Goal: Task Accomplishment & Management: Use online tool/utility

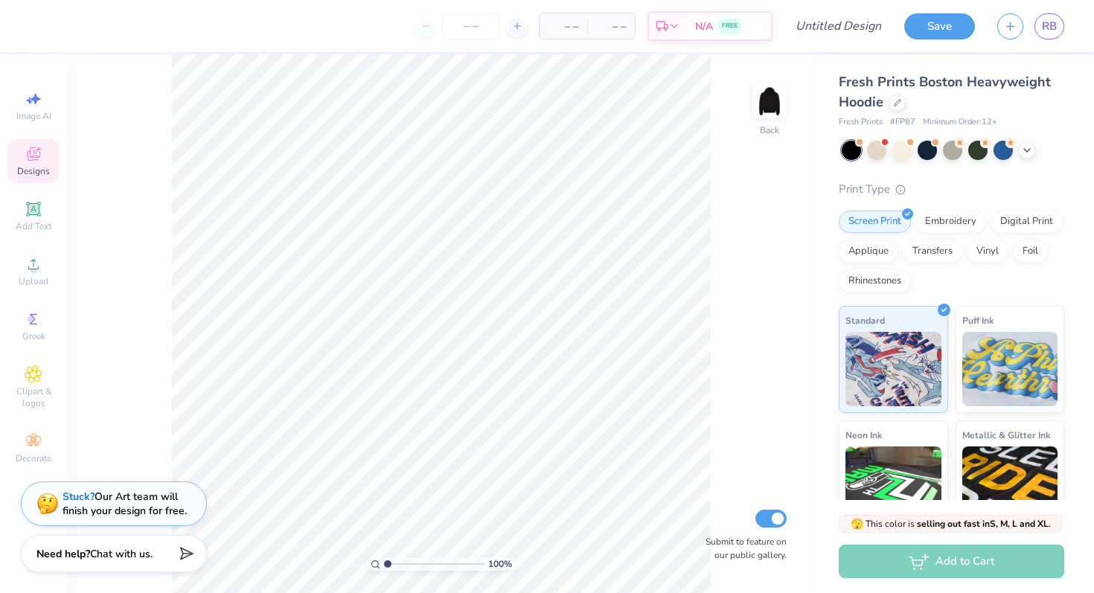
scroll to position [142, 0]
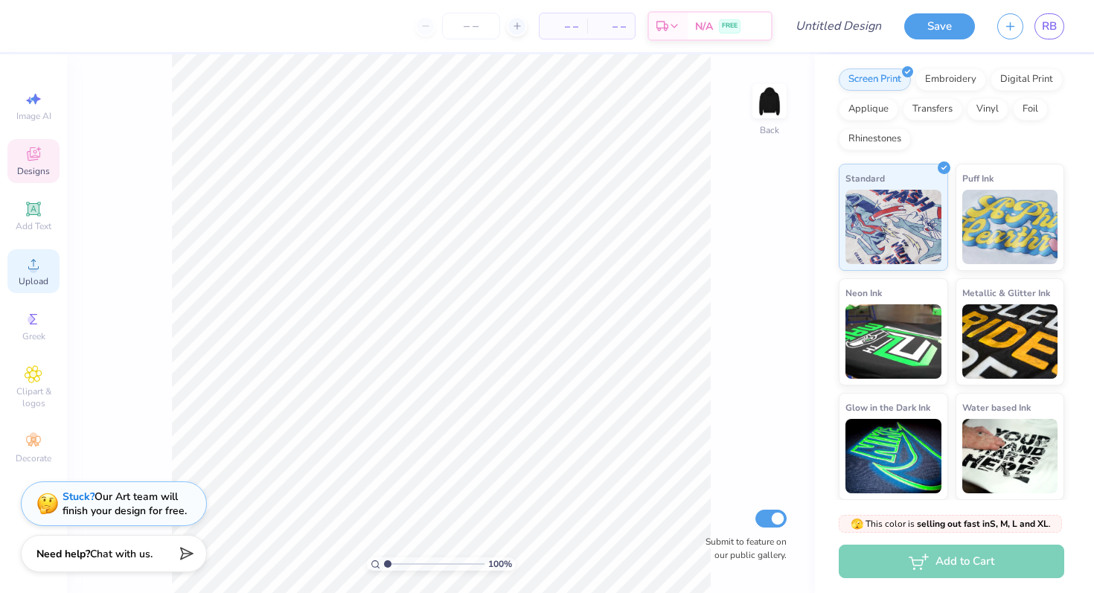
click at [25, 261] on icon at bounding box center [34, 264] width 18 height 18
click at [38, 269] on icon at bounding box center [33, 264] width 10 height 10
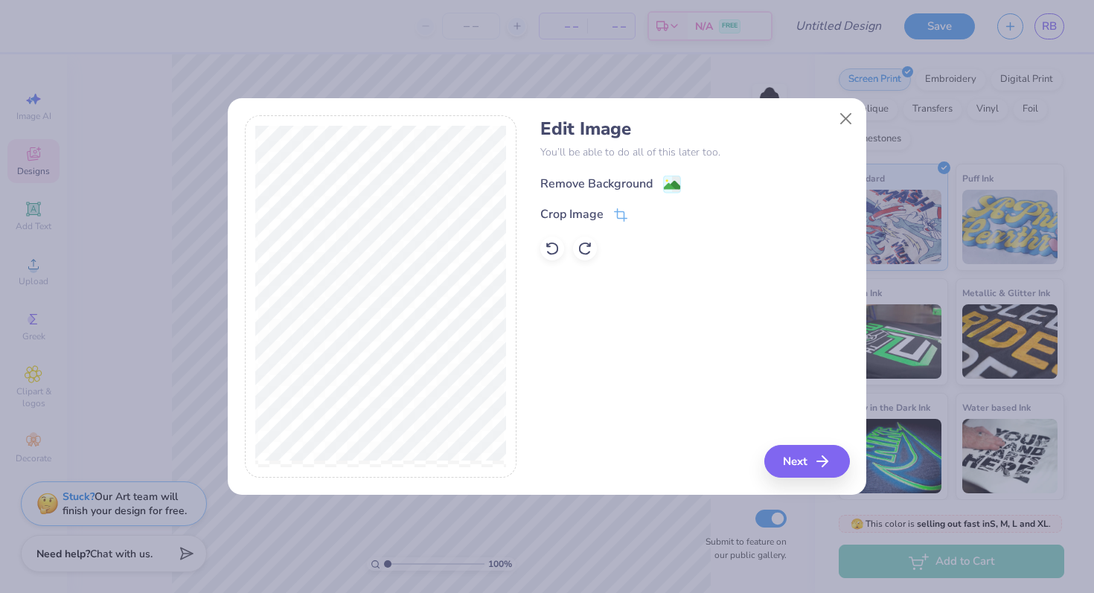
click at [670, 181] on image at bounding box center [672, 185] width 16 height 16
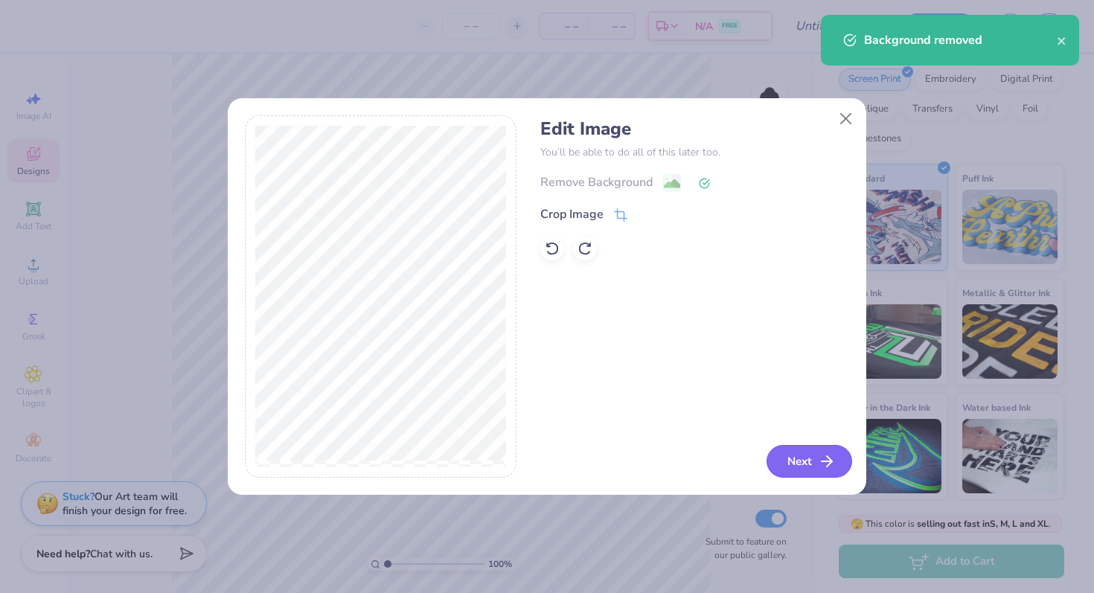
click at [809, 460] on button "Next" at bounding box center [809, 461] width 86 height 33
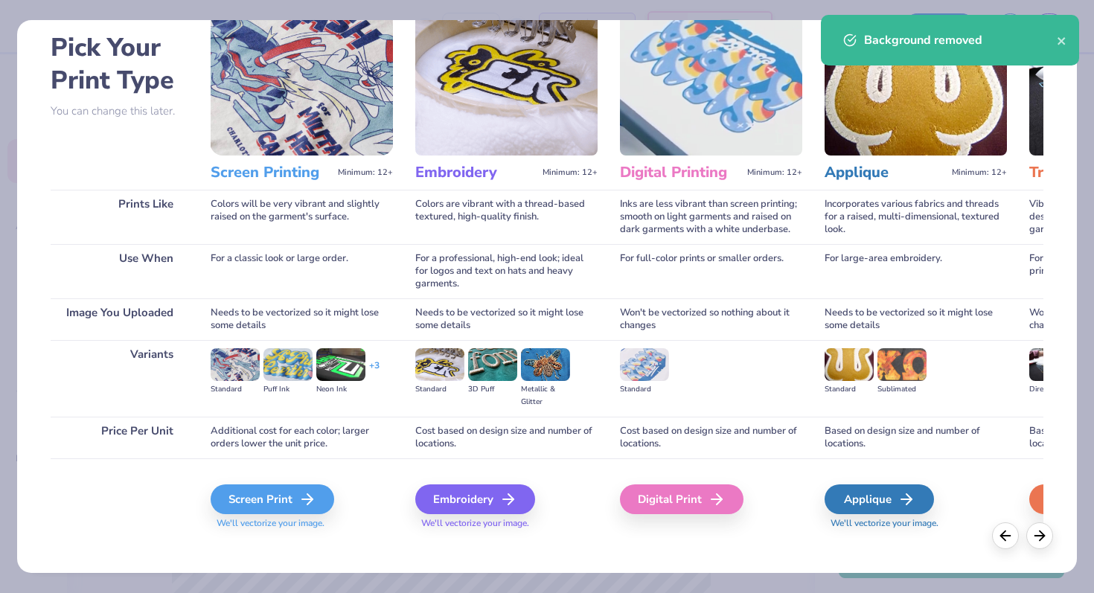
scroll to position [64, 0]
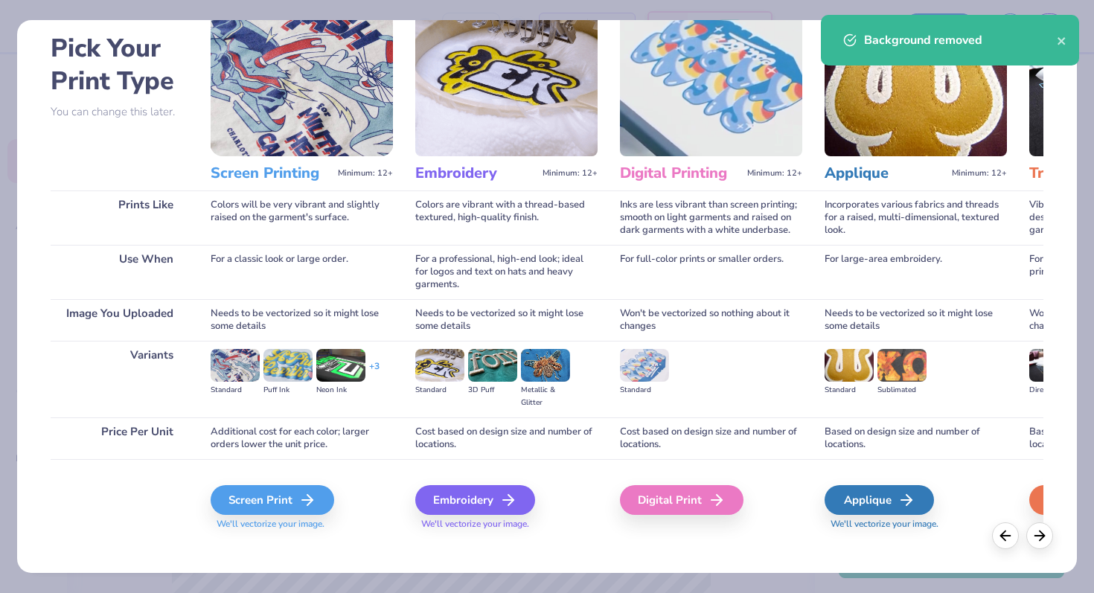
click at [510, 175] on h3 "Embroidery" at bounding box center [475, 173] width 121 height 19
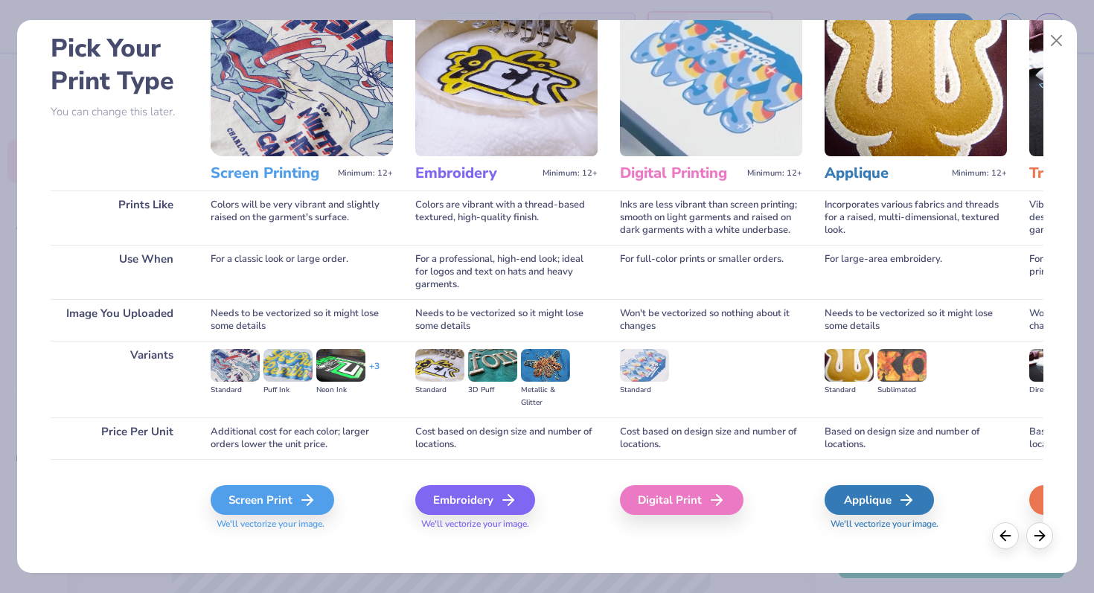
scroll to position [74, 0]
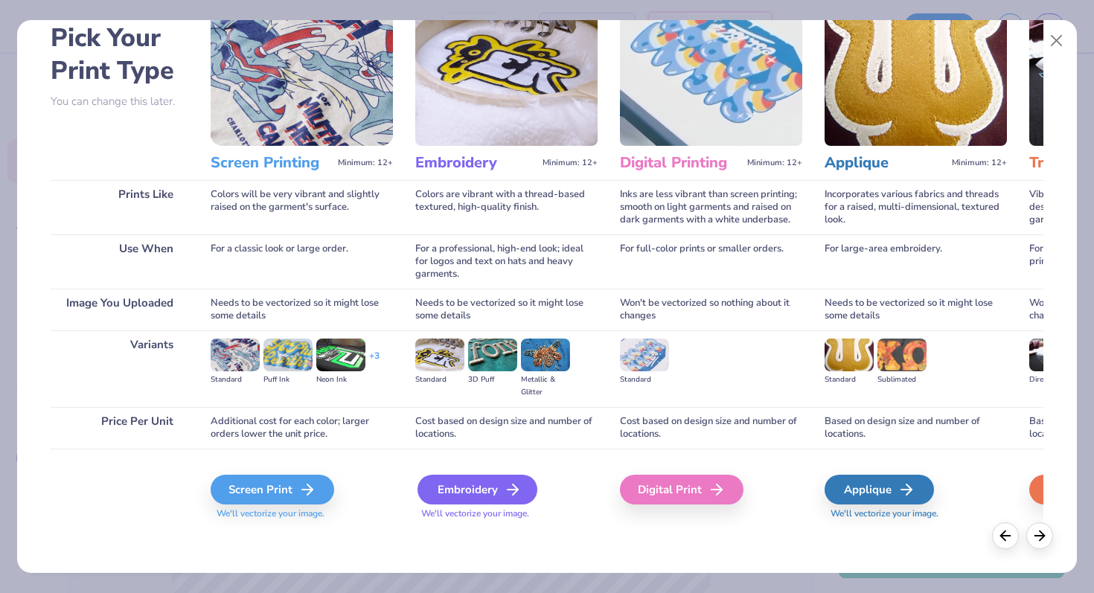
click at [465, 484] on div "Embroidery" at bounding box center [477, 490] width 120 height 30
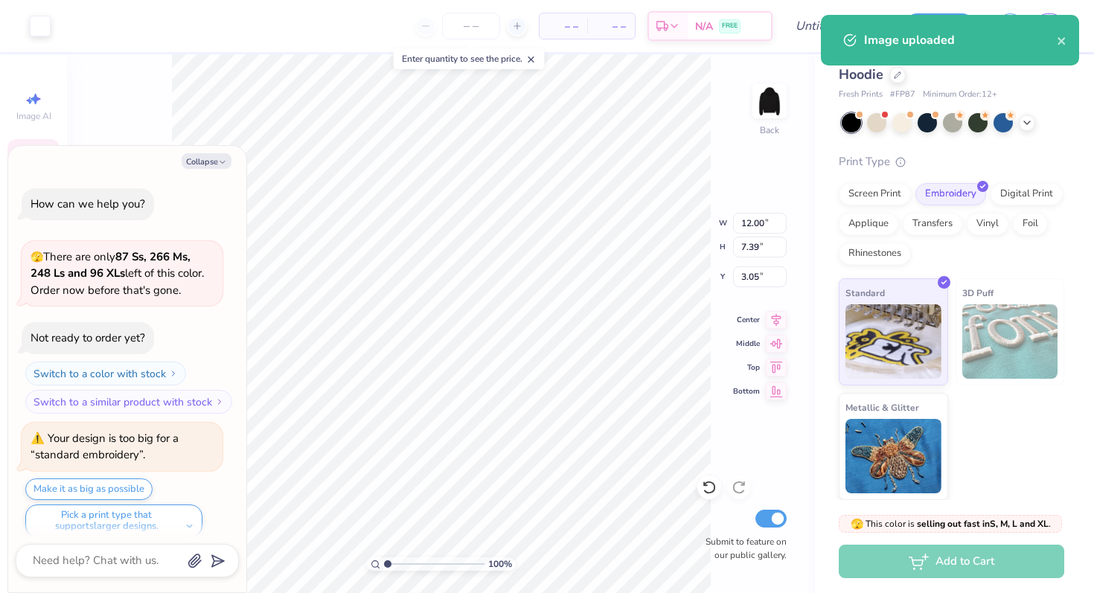
scroll to position [12, 0]
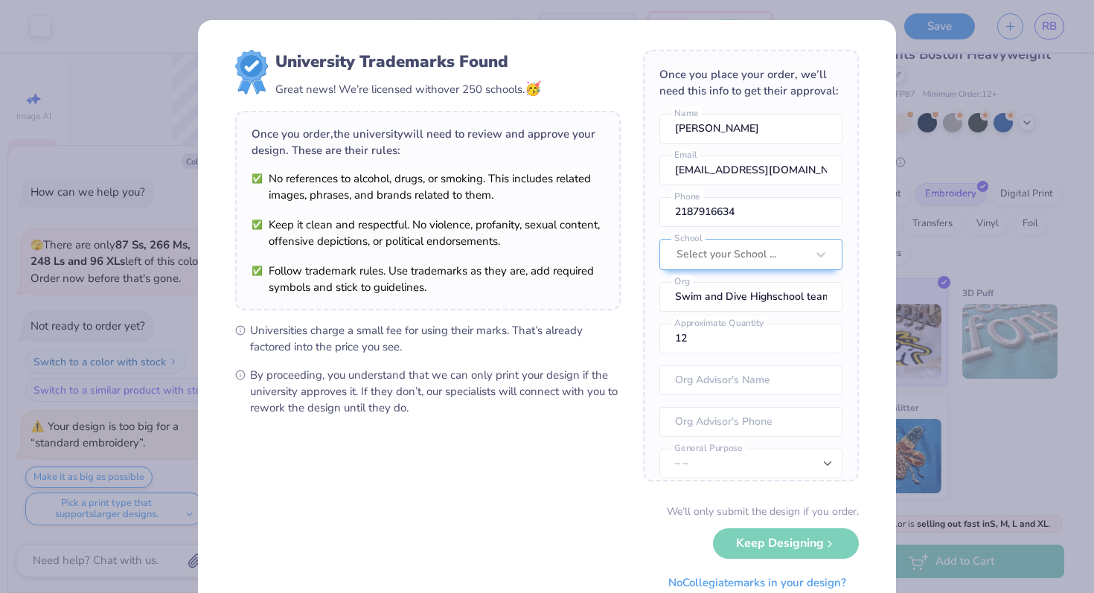
click at [457, 277] on body "Art colors – – Per Item – – Total Est. Delivery N/A FREE Design Title Save RB I…" at bounding box center [547, 296] width 1094 height 593
type textarea "x"
type input "4.23"
type input "2.60"
type input "7.84"
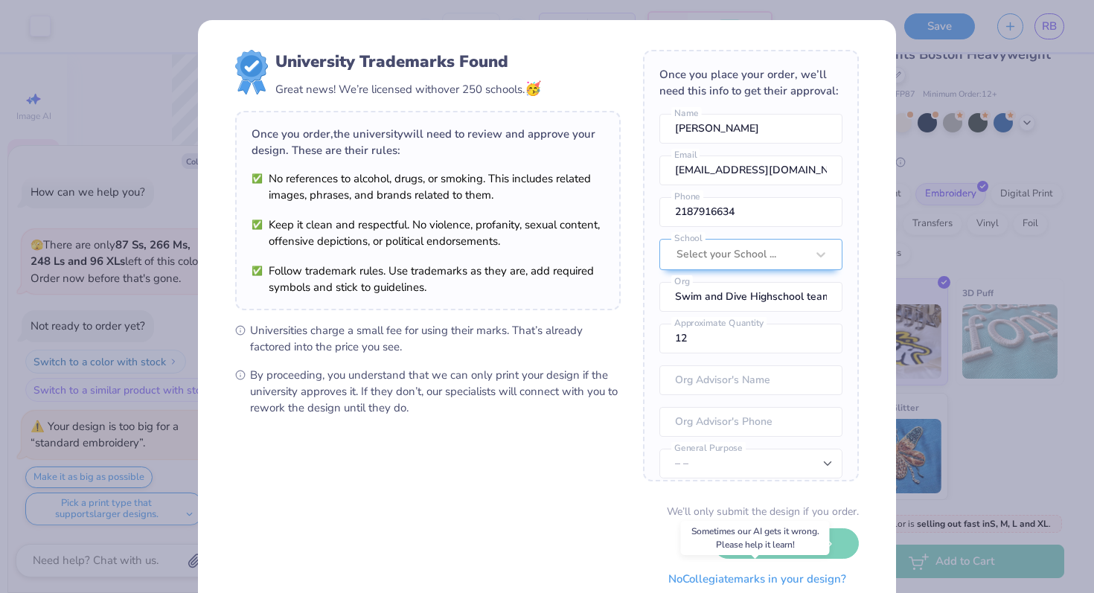
click at [736, 577] on button "No Collegiate marks in your design?" at bounding box center [756, 579] width 203 height 31
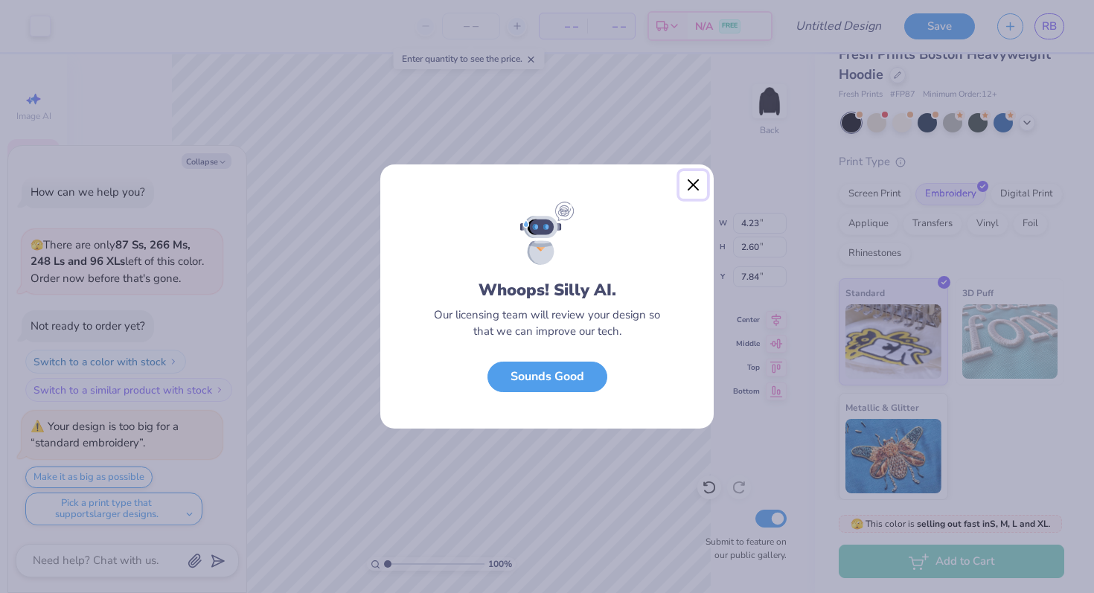
click at [692, 180] on button "Close" at bounding box center [693, 185] width 28 height 28
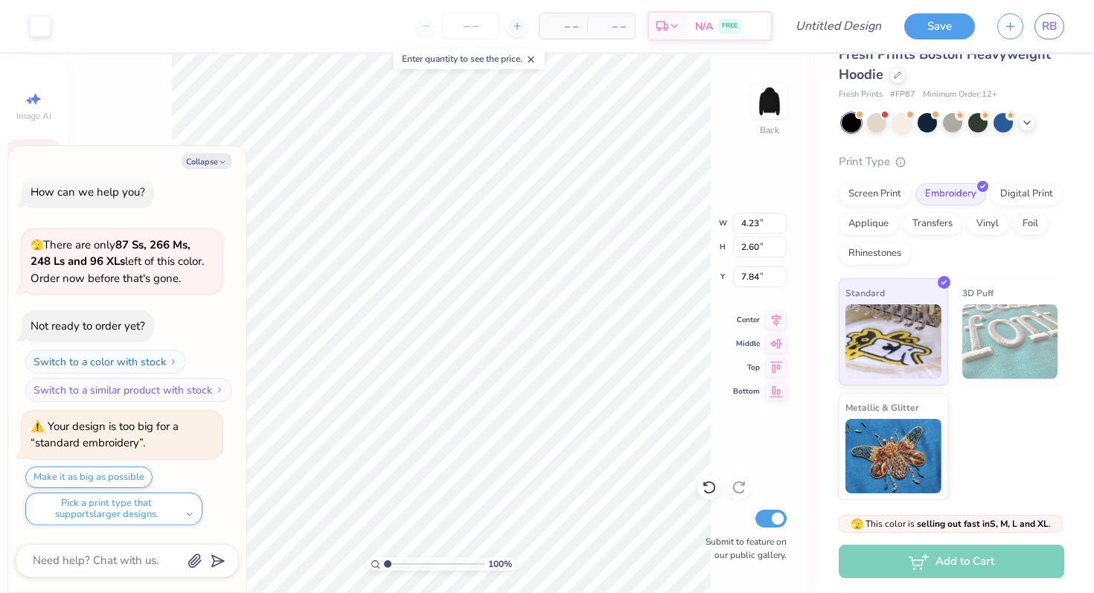
type textarea "x"
type input "3.37"
type textarea "x"
type input "3.89"
type input "2.40"
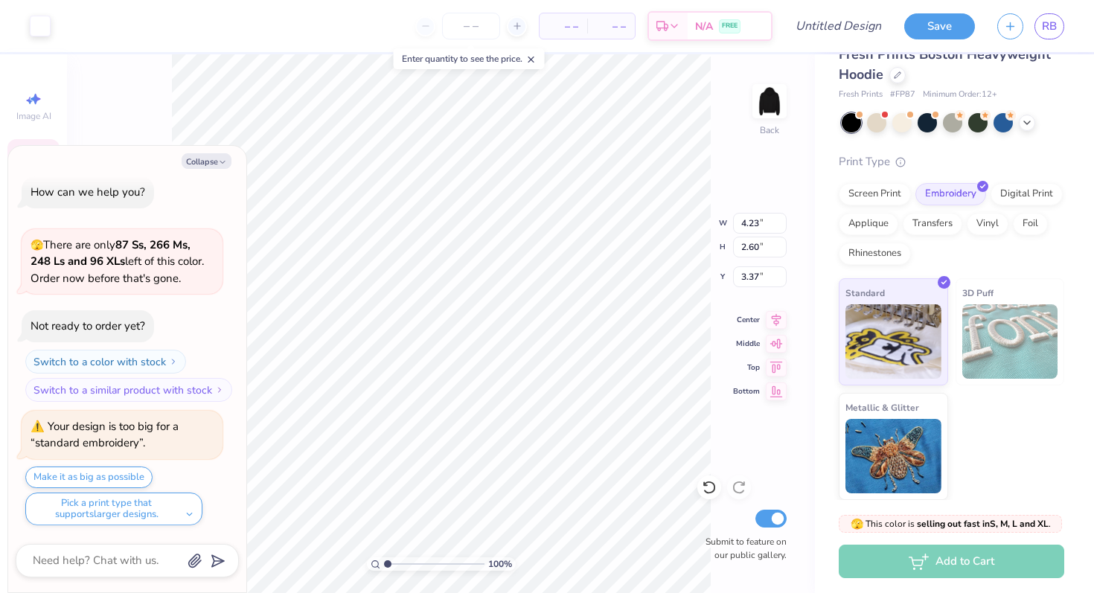
type input "3.57"
type textarea "x"
type input "3.00"
click at [776, 365] on icon at bounding box center [776, 364] width 13 height 11
type textarea "x"
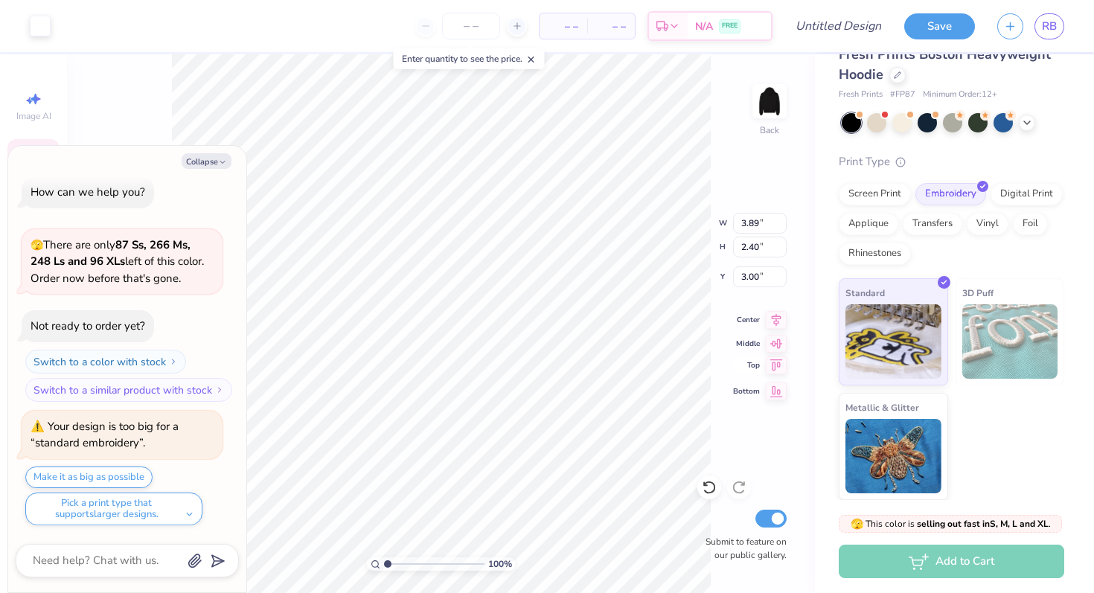
type input "0.50"
type textarea "x"
type input "3.00"
click at [779, 107] on img at bounding box center [769, 101] width 60 height 60
click at [206, 170] on div "Collapse How can we help you? 🫣 There are only 87 Ss, 266 Ms, 248 Ls and 96 XLs…" at bounding box center [127, 369] width 238 height 446
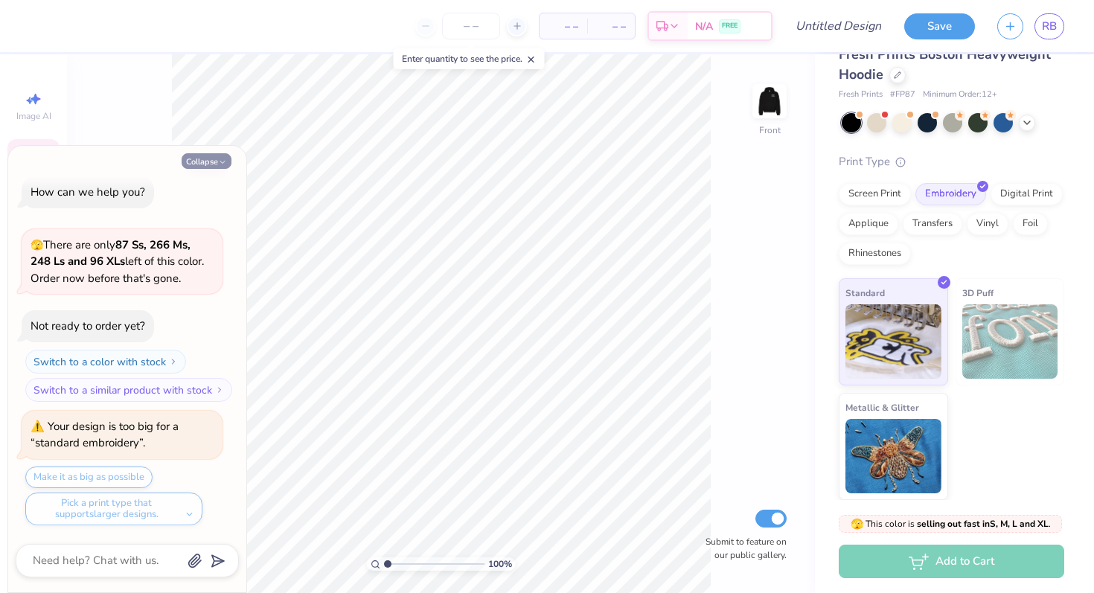
click at [203, 159] on button "Collapse" at bounding box center [207, 161] width 50 height 16
type textarea "x"
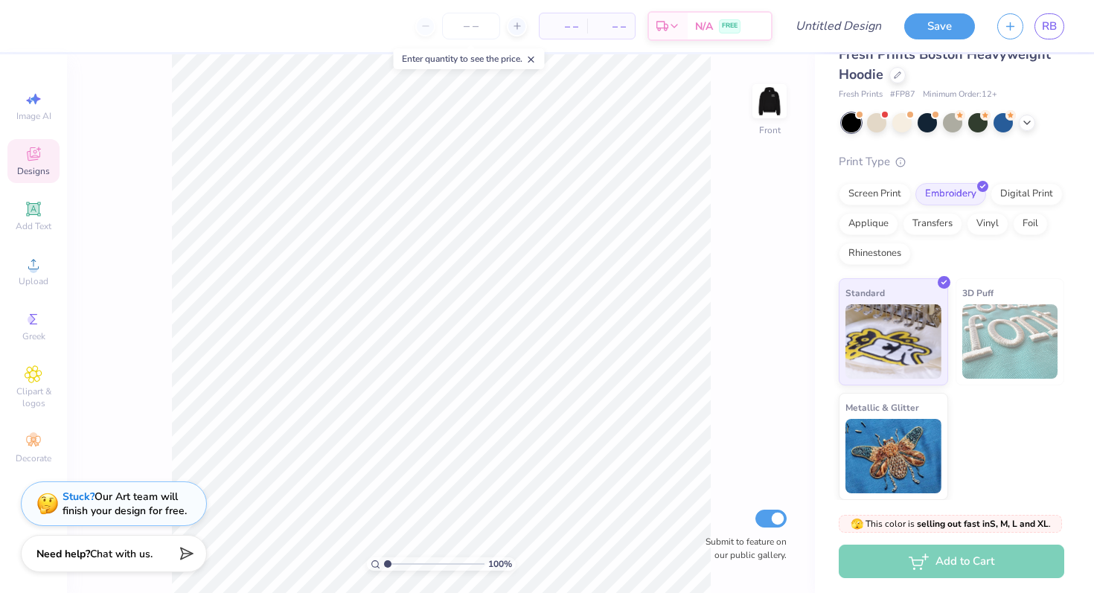
click at [33, 167] on span "Designs" at bounding box center [33, 171] width 33 height 12
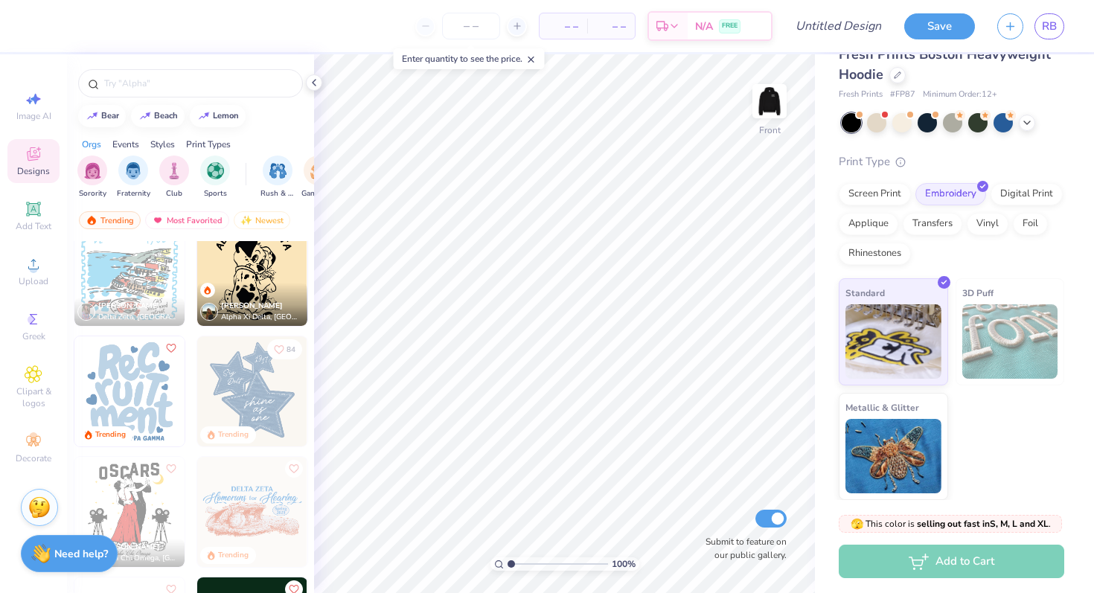
scroll to position [3065, 0]
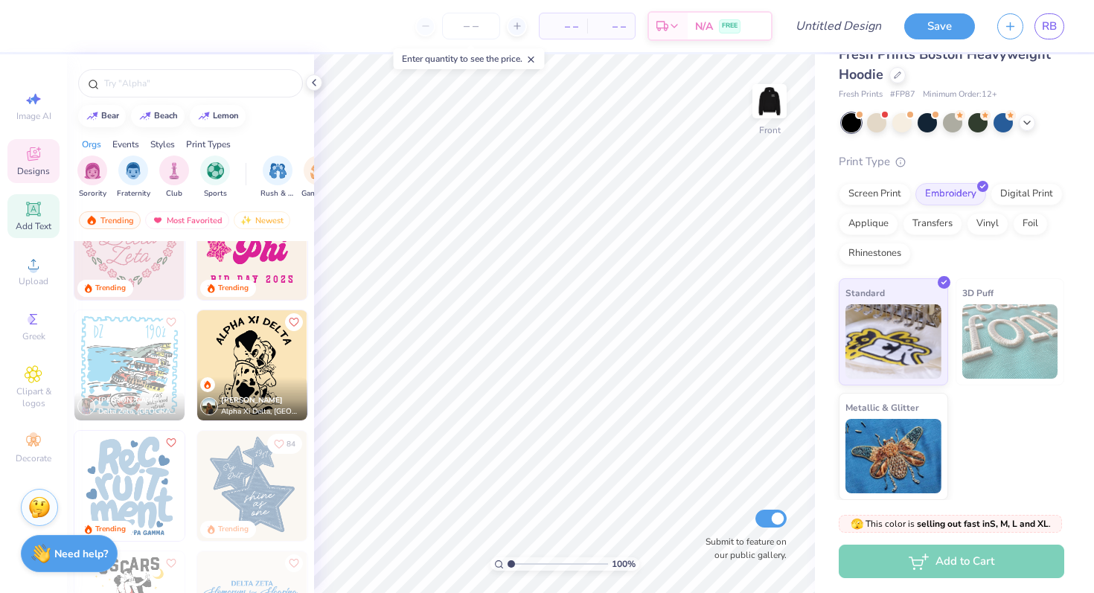
click at [50, 215] on div "Add Text" at bounding box center [33, 216] width 52 height 44
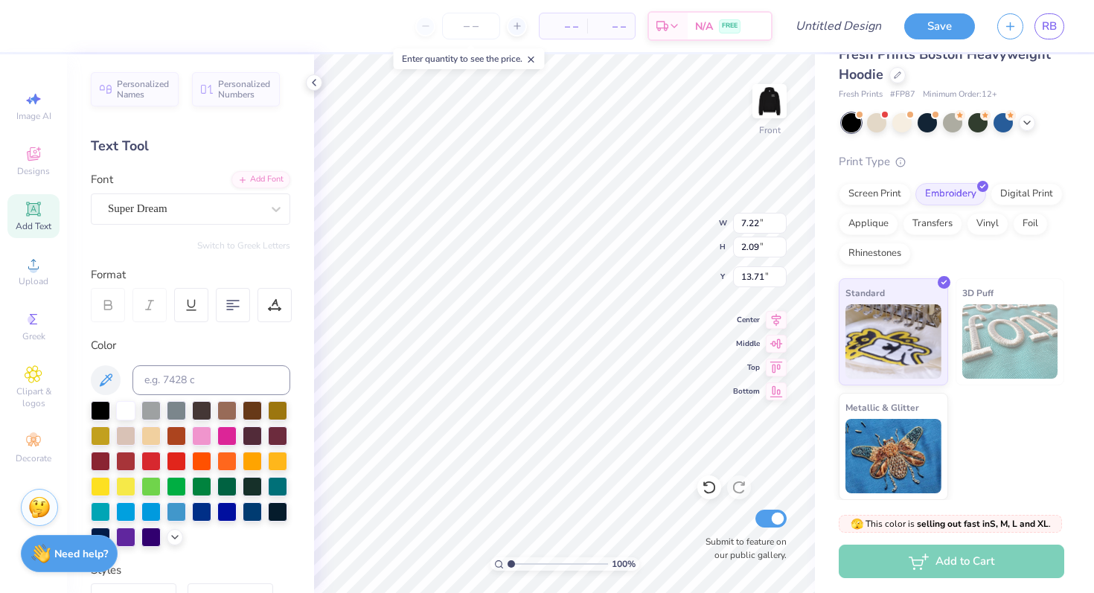
scroll to position [0, 2]
type textarea "LASTNAME"
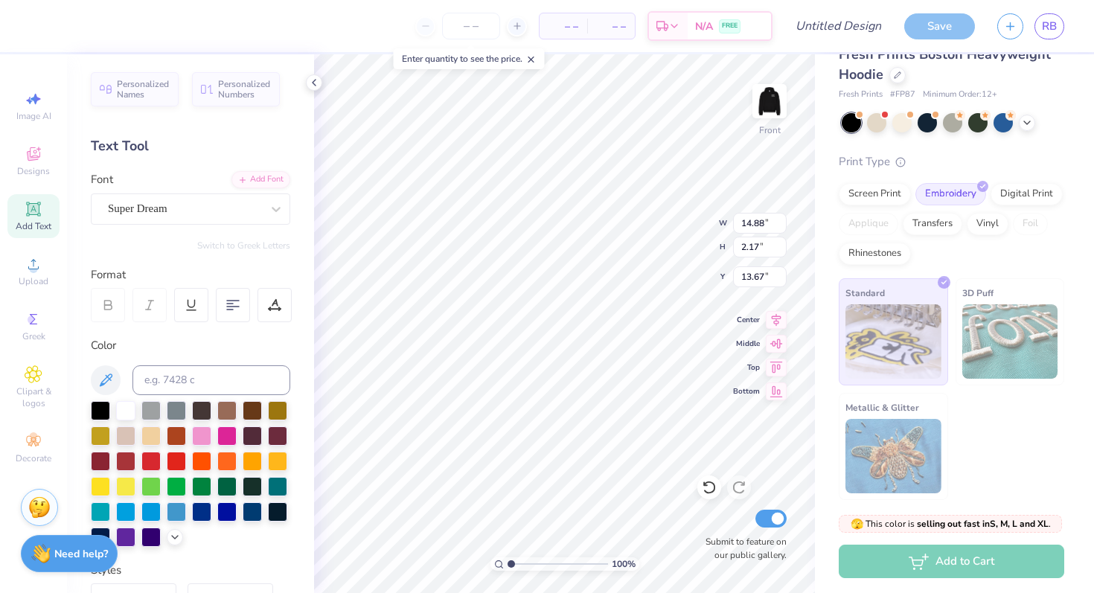
type input "5.91"
type input "11.59"
type input "1.69"
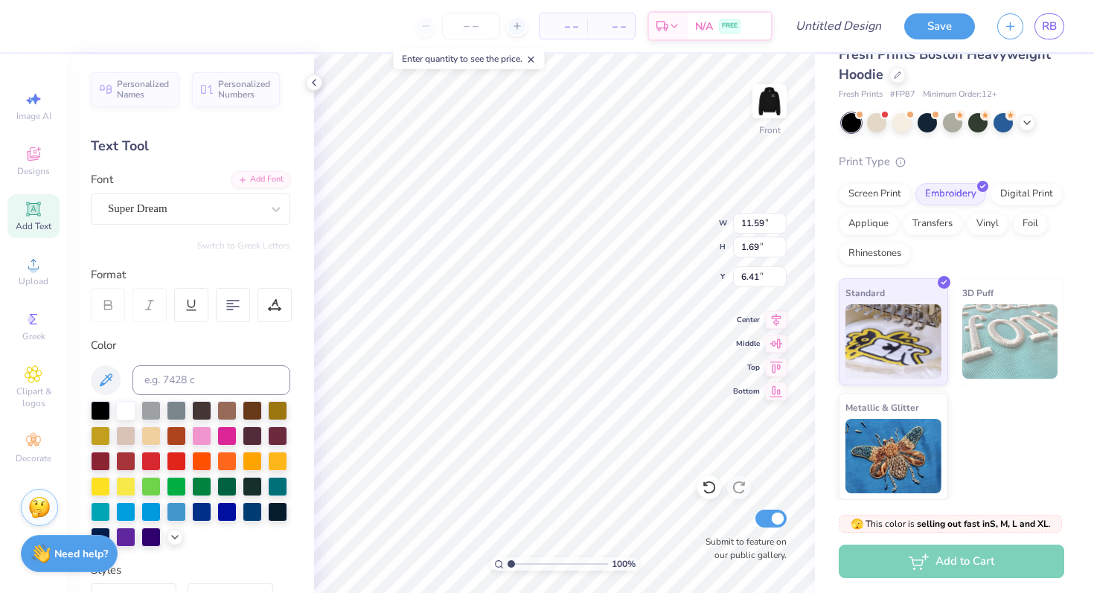
type input "5.66"
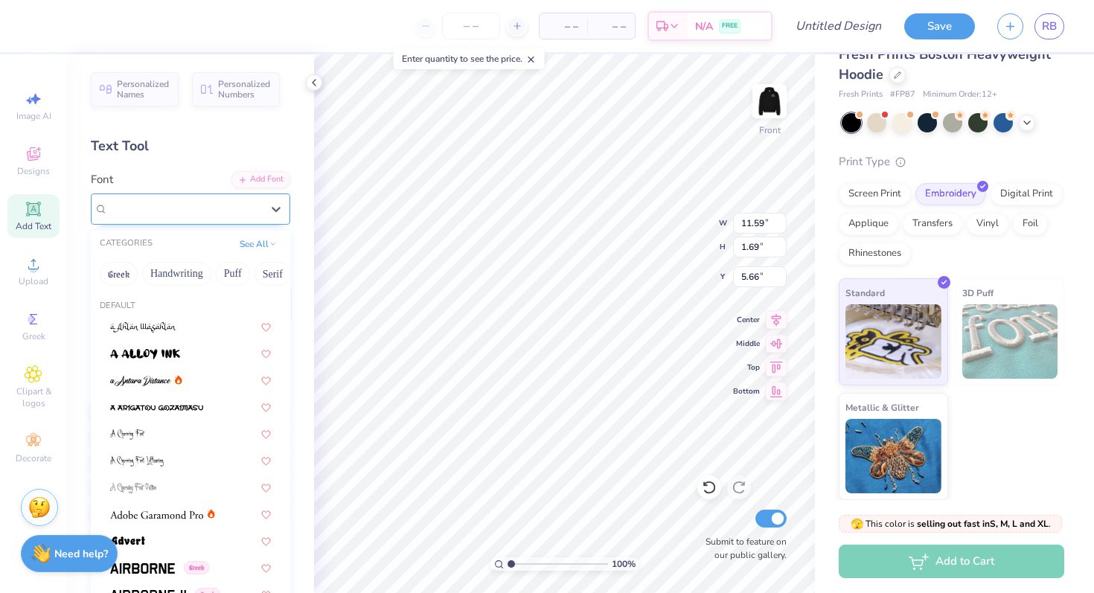
click at [183, 212] on div "Super Dream" at bounding box center [184, 208] width 156 height 23
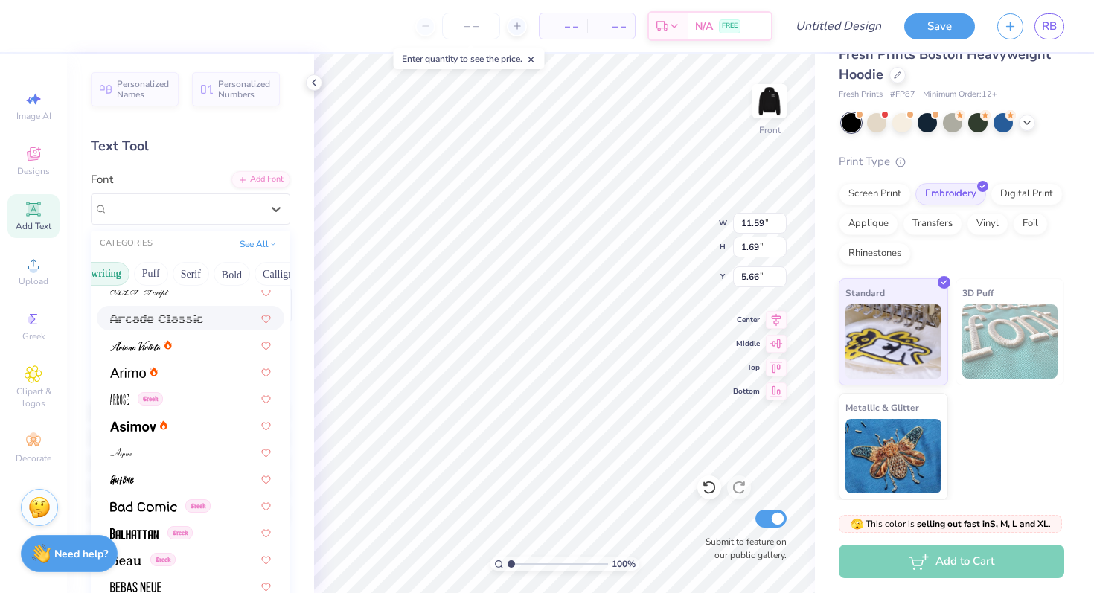
scroll to position [0, 85]
click at [230, 268] on button "Bold" at bounding box center [229, 274] width 36 height 24
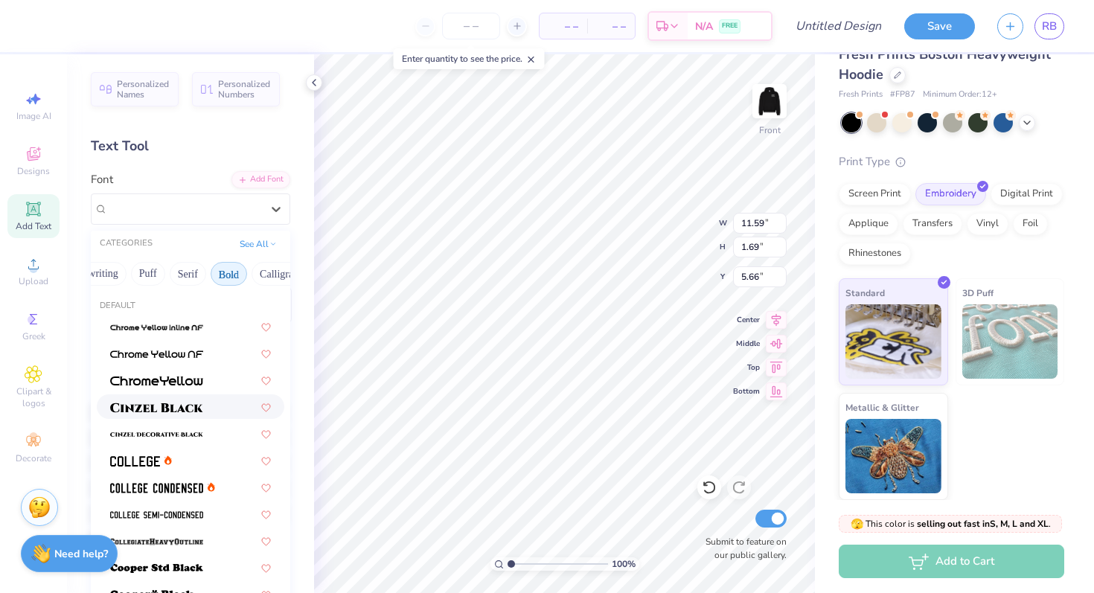
click at [169, 413] on span at bounding box center [156, 407] width 93 height 16
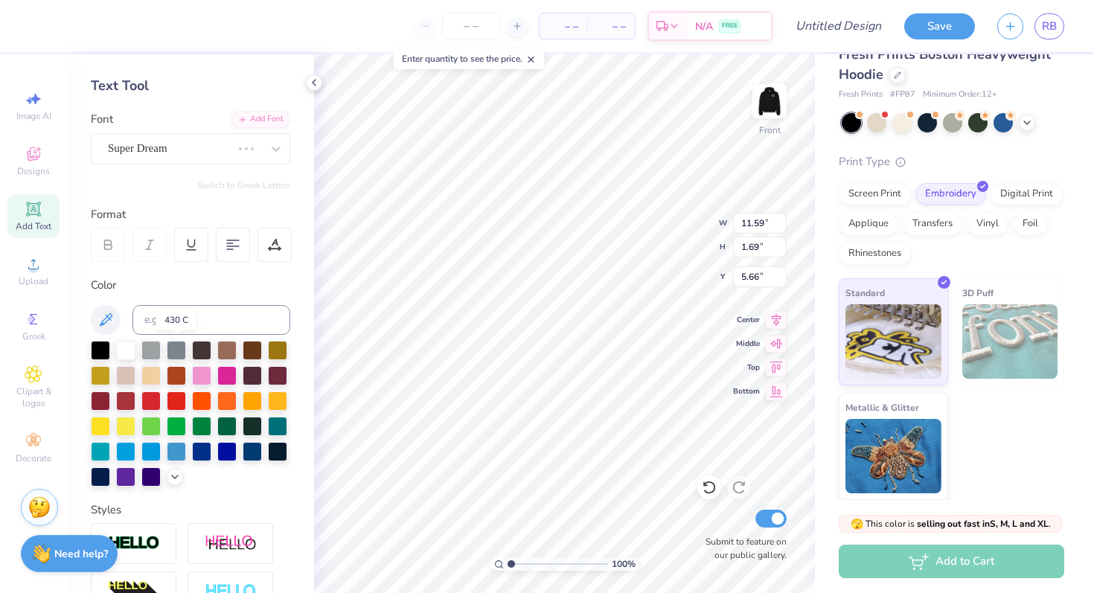
type input "13.72"
type input "1.74"
type input "5.64"
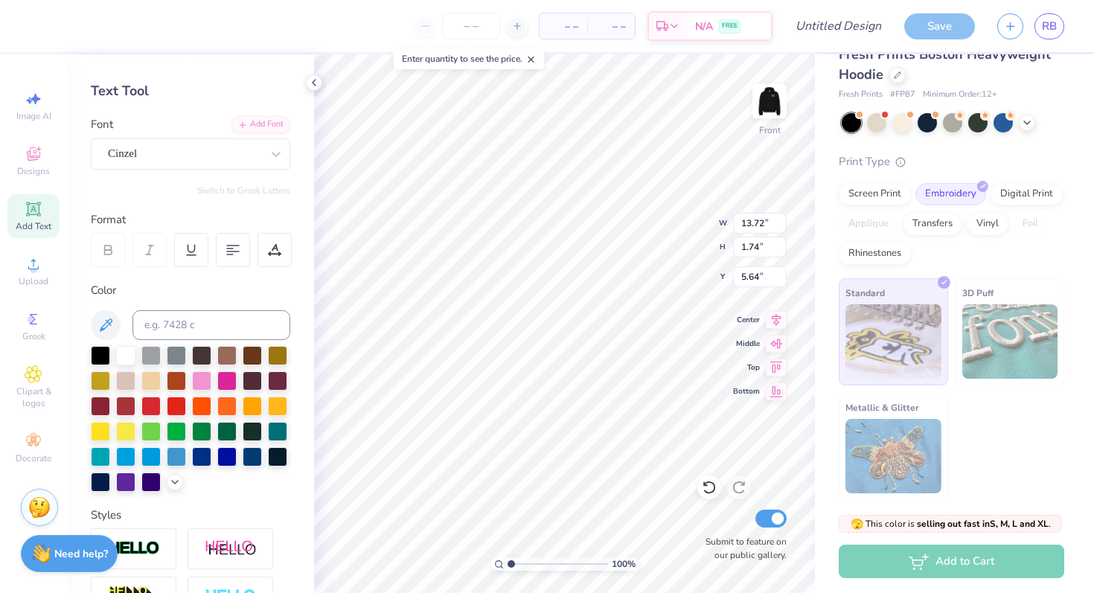
scroll to position [54, 0]
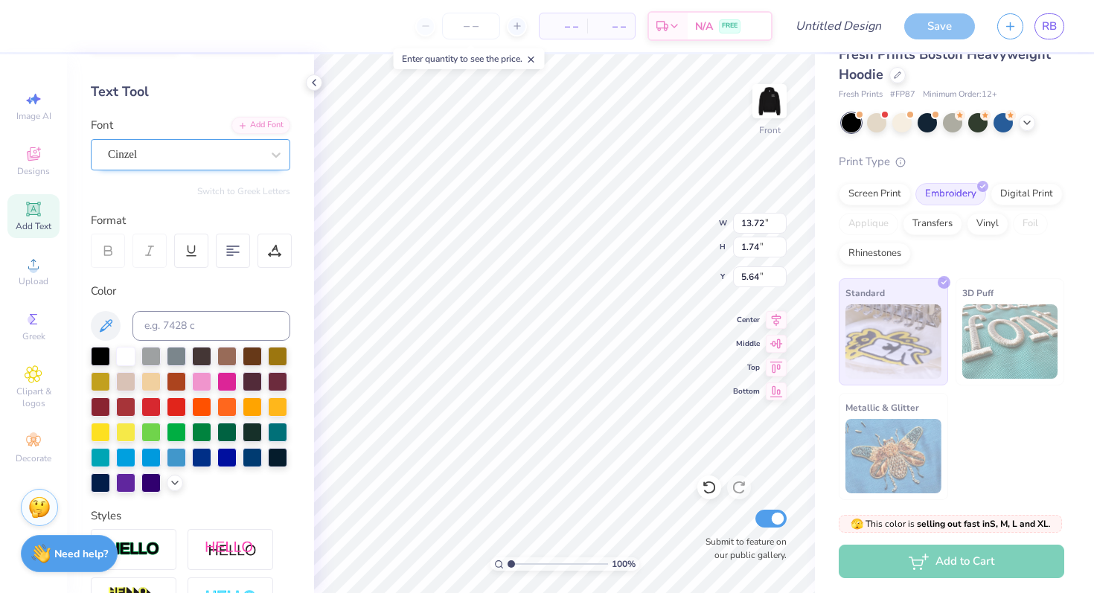
click at [216, 159] on div "Cinzel" at bounding box center [184, 154] width 156 height 23
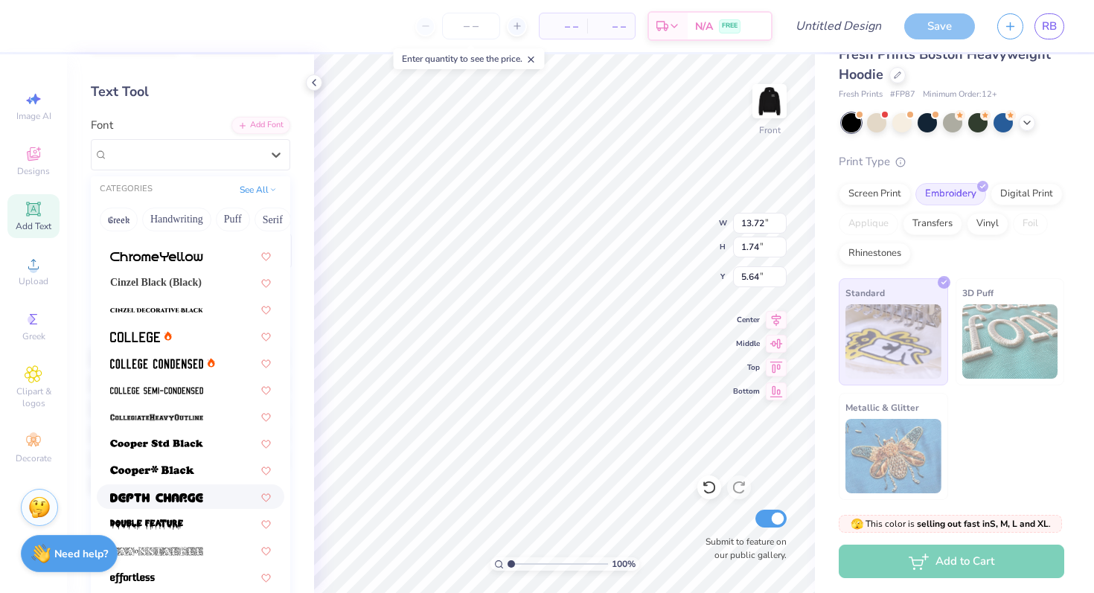
scroll to position [78, 0]
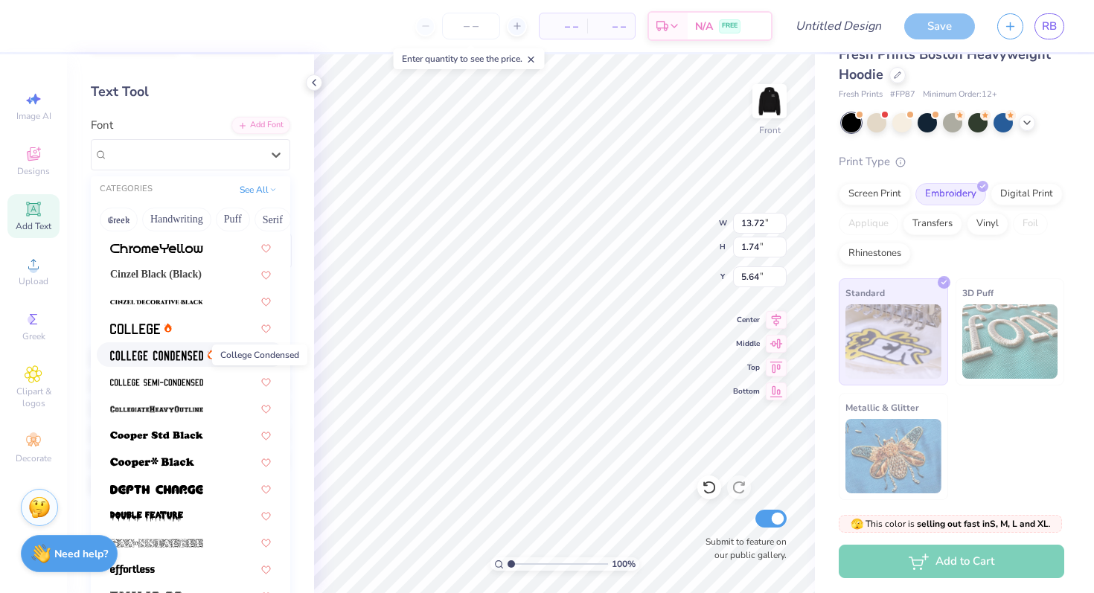
click at [166, 356] on img at bounding box center [156, 355] width 93 height 10
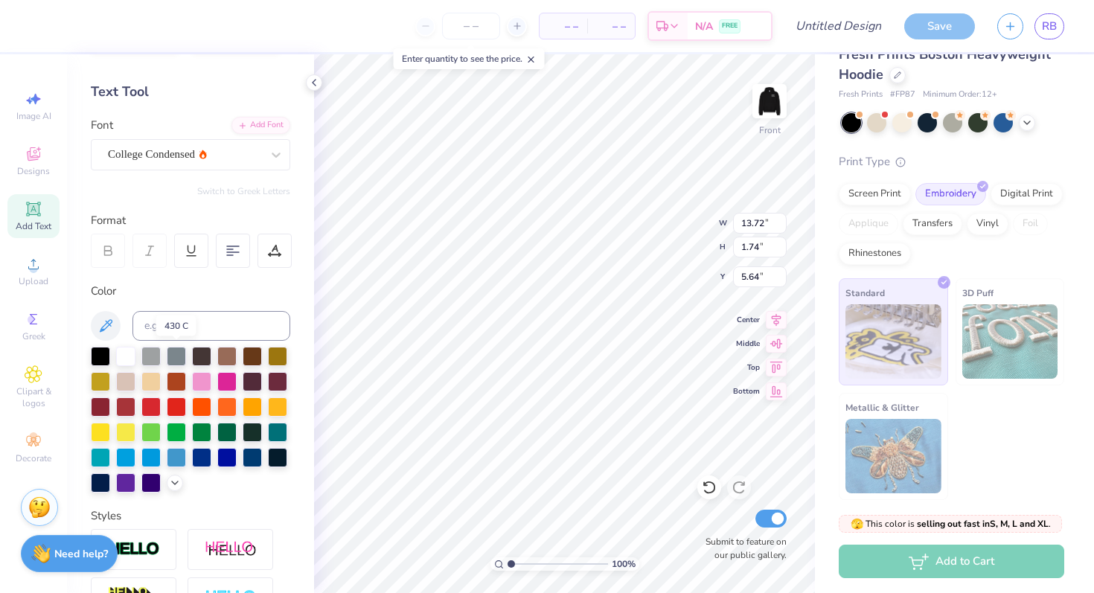
type input "8.84"
type input "1.59"
type input "5.72"
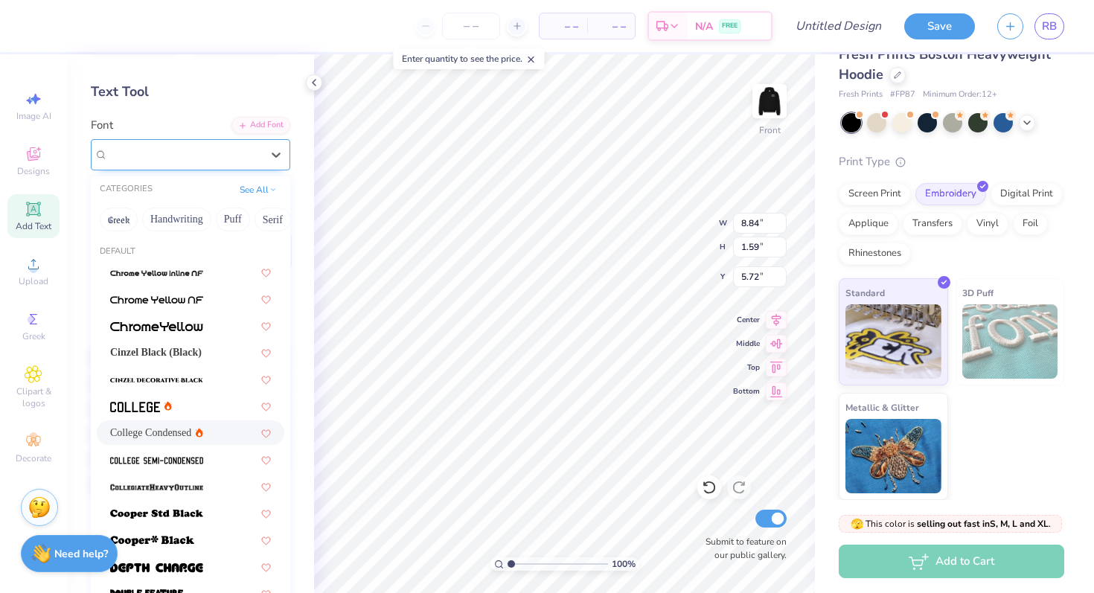
click at [216, 157] on div "College Condensed" at bounding box center [184, 154] width 156 height 23
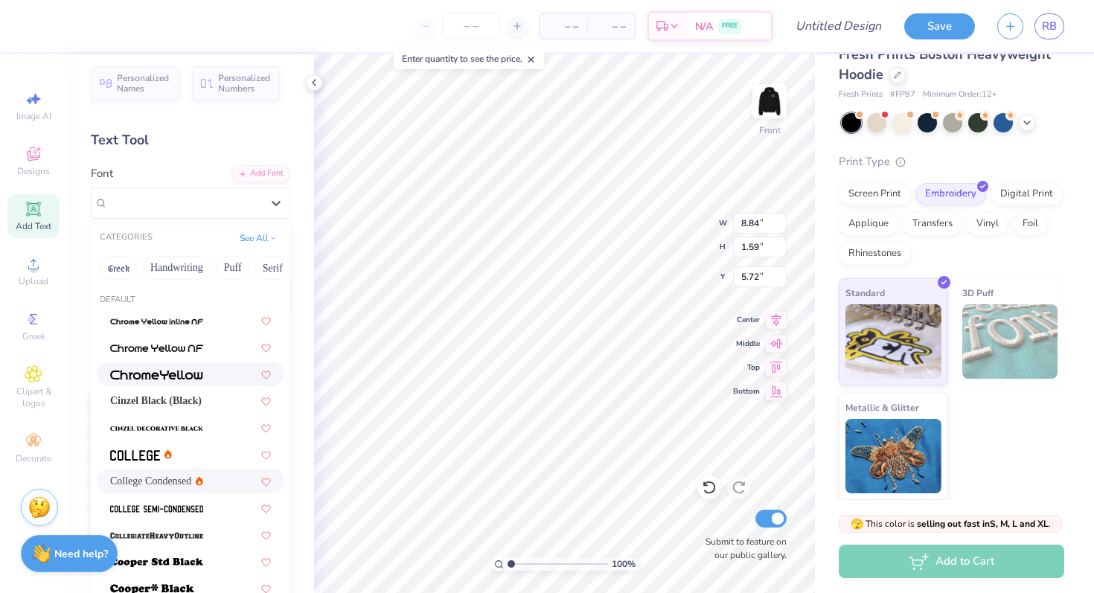
scroll to position [2, 0]
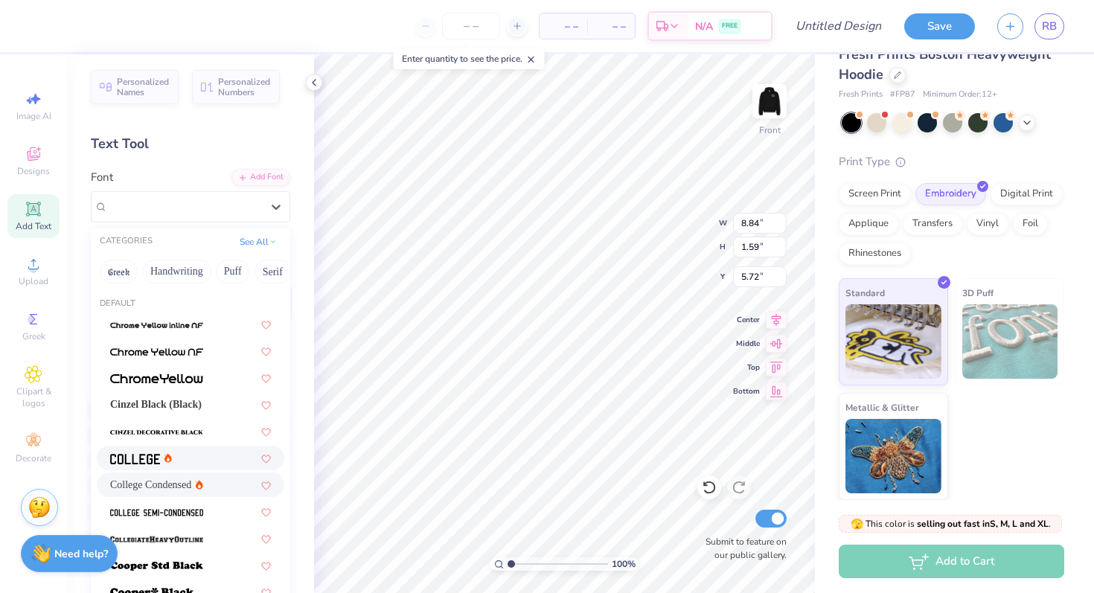
click at [184, 454] on div at bounding box center [190, 458] width 161 height 16
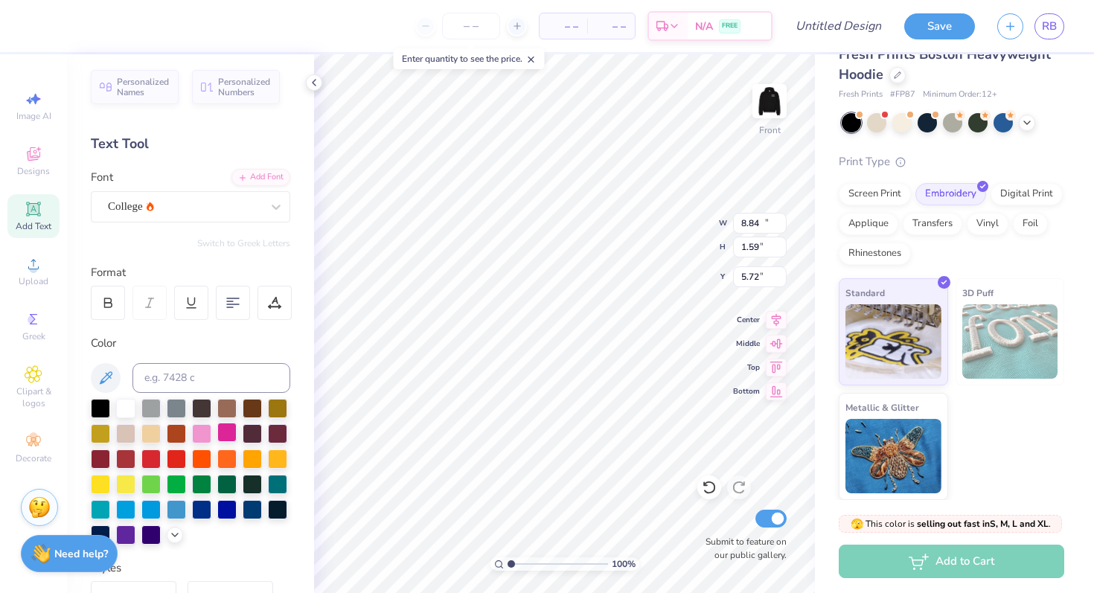
type input "10.66"
click at [756, 106] on img at bounding box center [769, 101] width 60 height 60
click at [766, 111] on img at bounding box center [769, 101] width 60 height 60
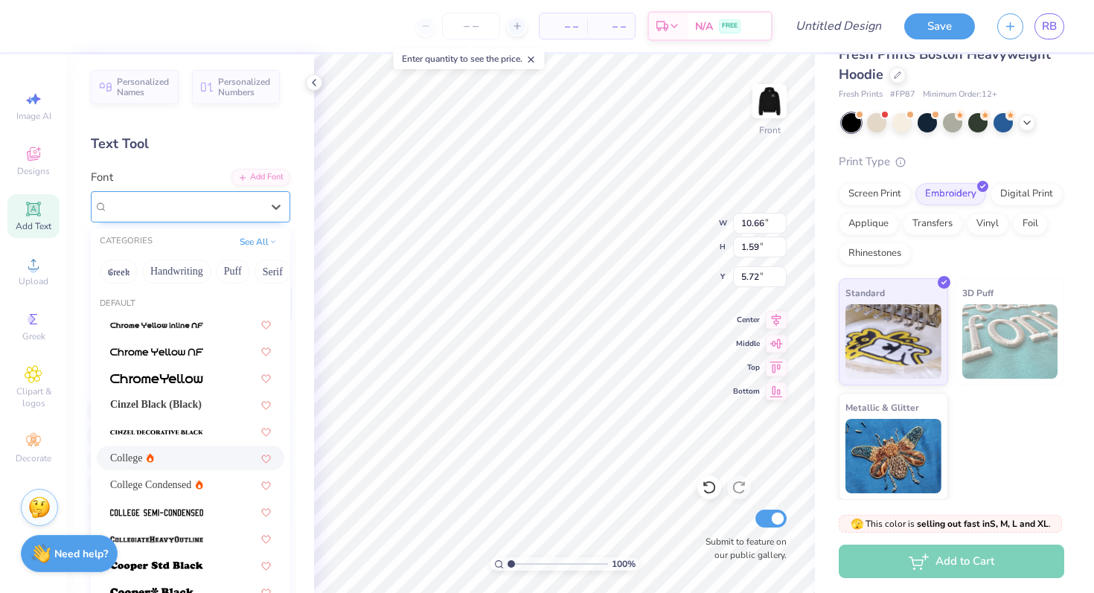
click at [206, 202] on div "College" at bounding box center [184, 206] width 156 height 23
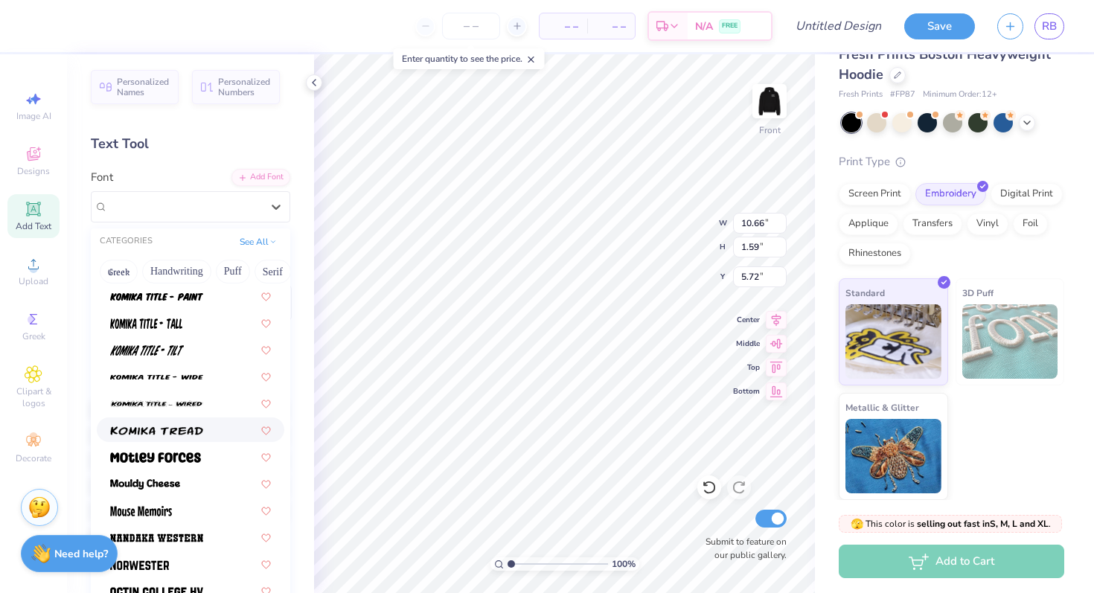
scroll to position [1114, 0]
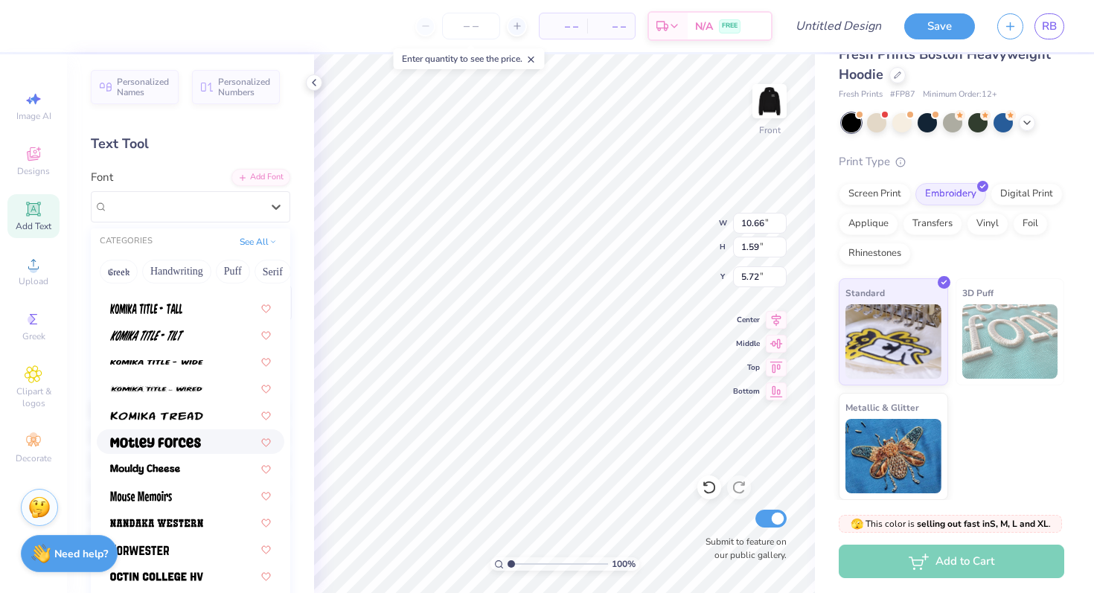
click at [178, 442] on img at bounding box center [155, 442] width 91 height 10
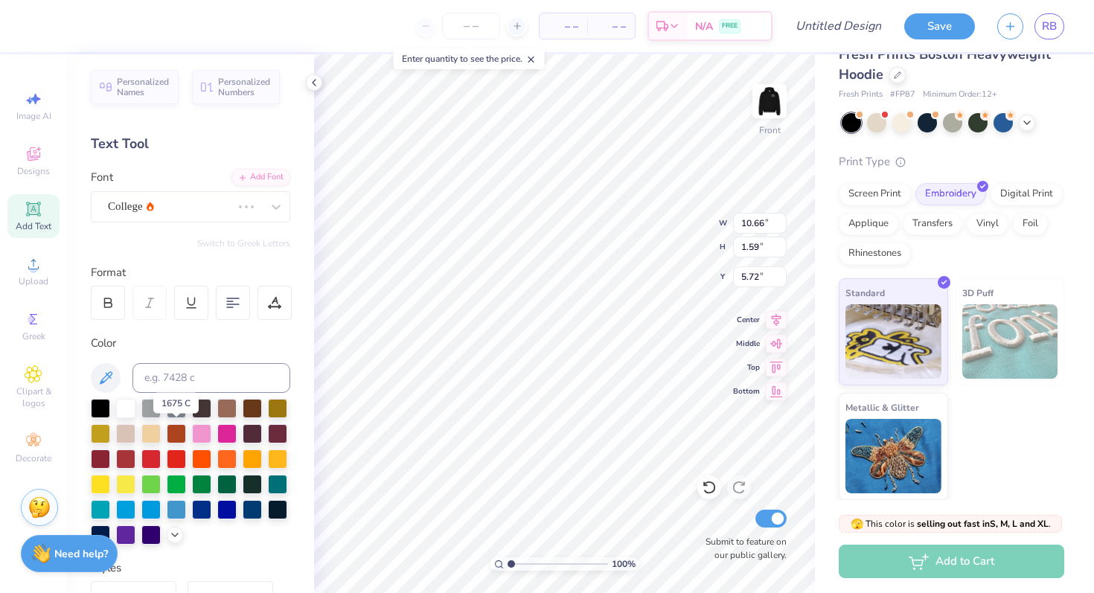
scroll to position [43, 0]
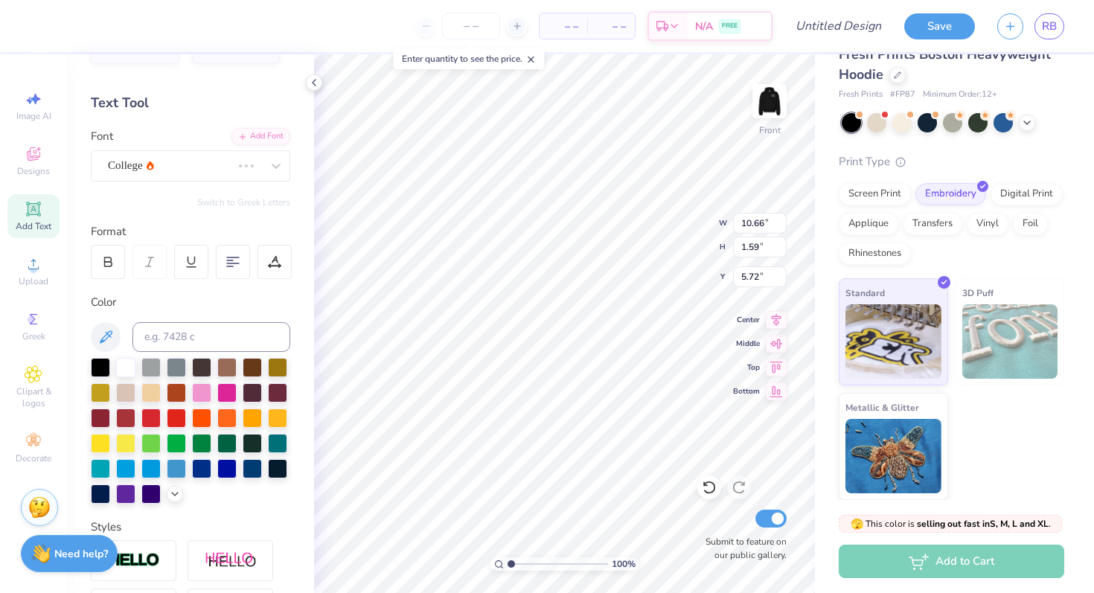
type input "10.18"
type input "1.68"
type input "5.67"
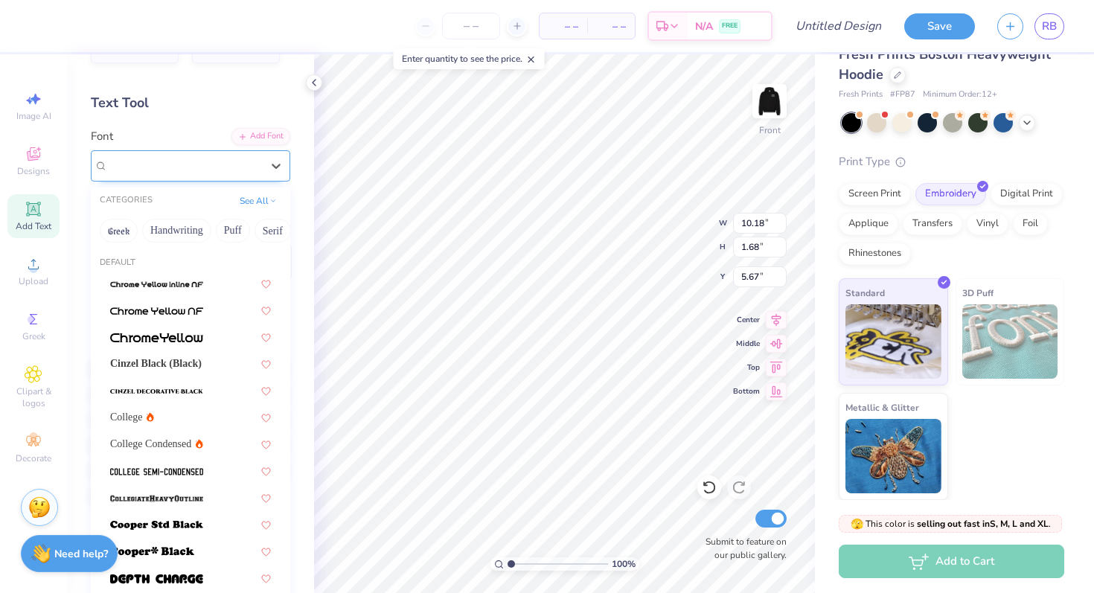
click at [258, 167] on div "Motley Forces" at bounding box center [184, 165] width 156 height 23
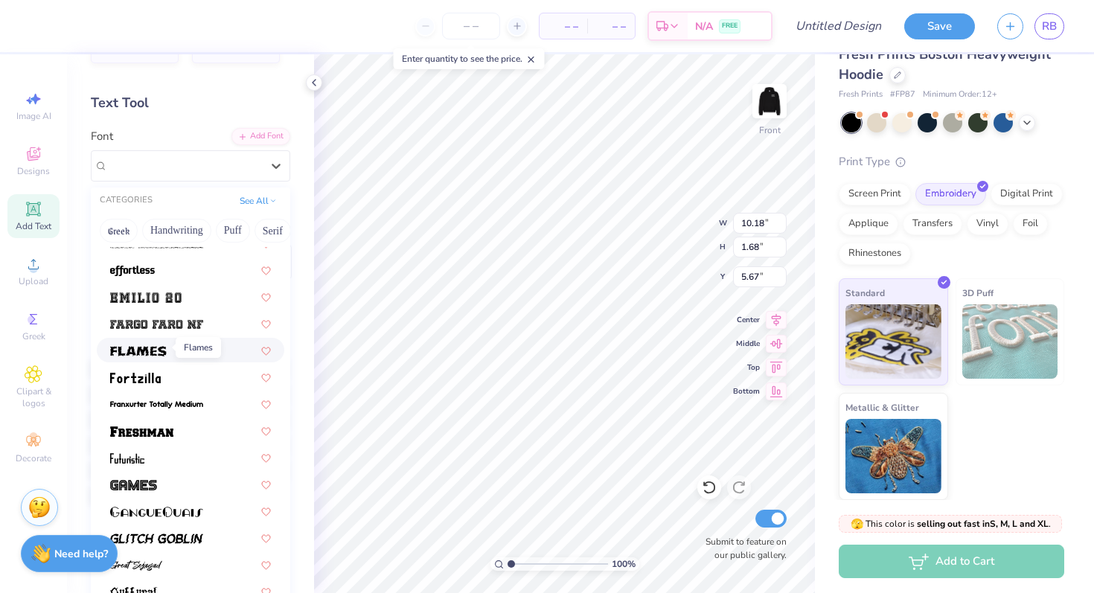
scroll to position [415, 0]
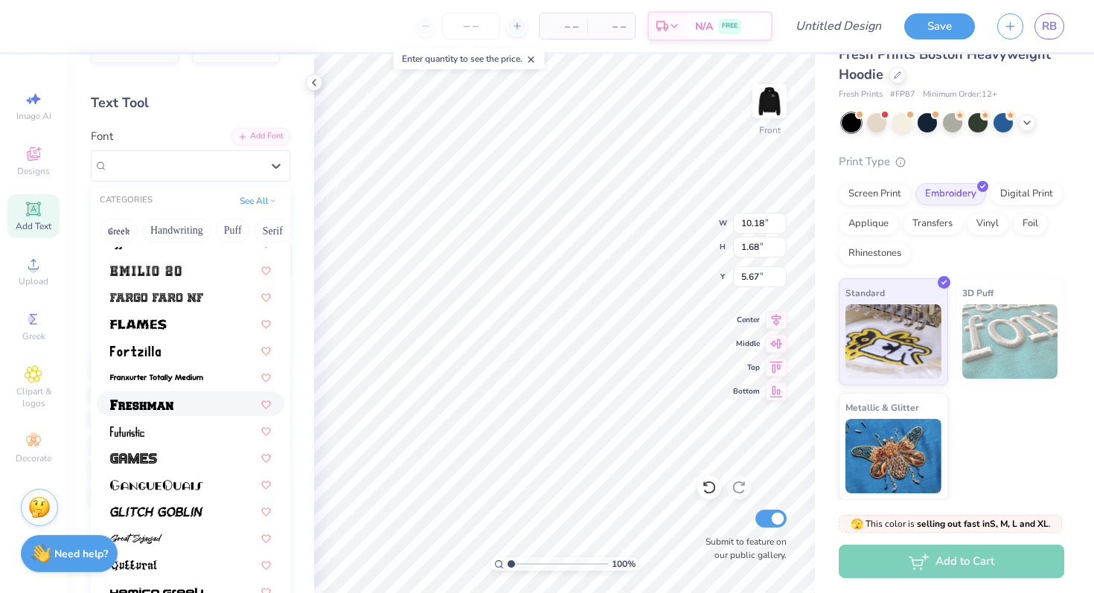
click at [158, 407] on img at bounding box center [141, 404] width 63 height 10
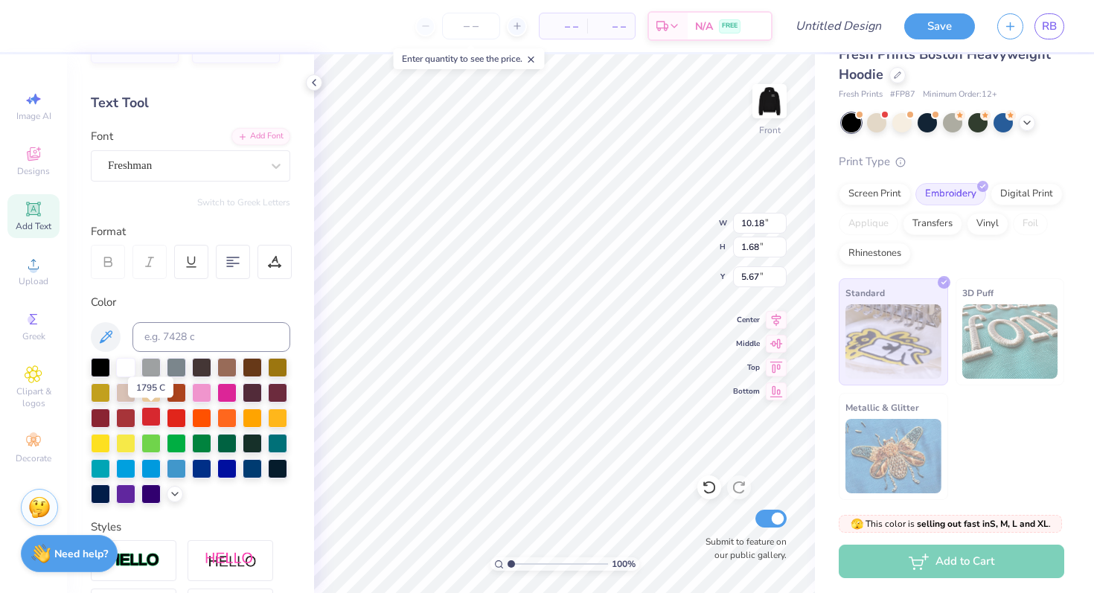
type input "14.56"
type input "1.94"
type input "5.55"
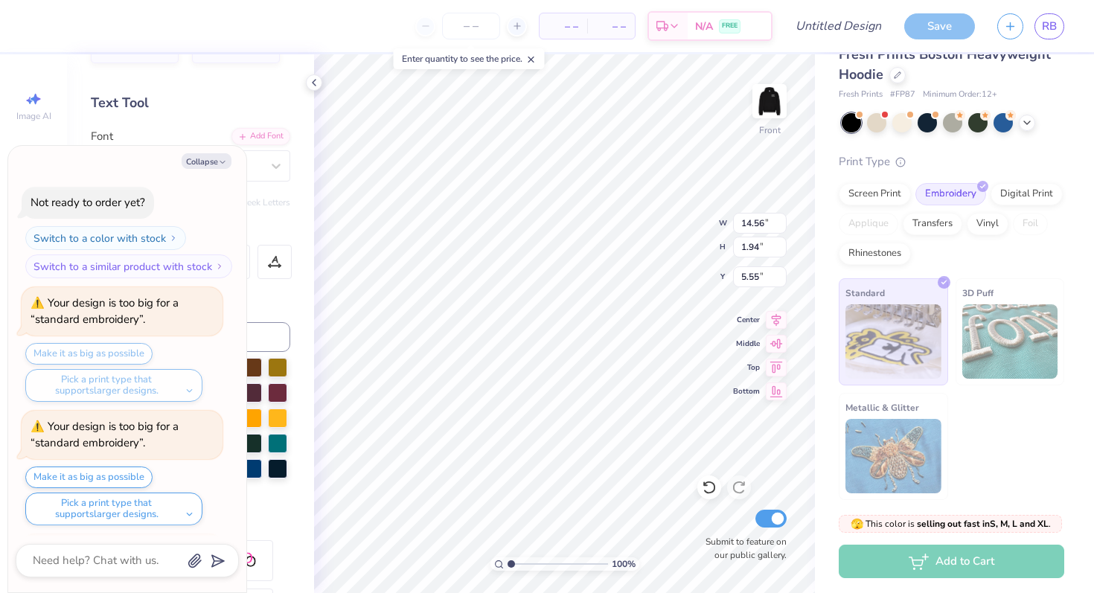
scroll to position [259, 0]
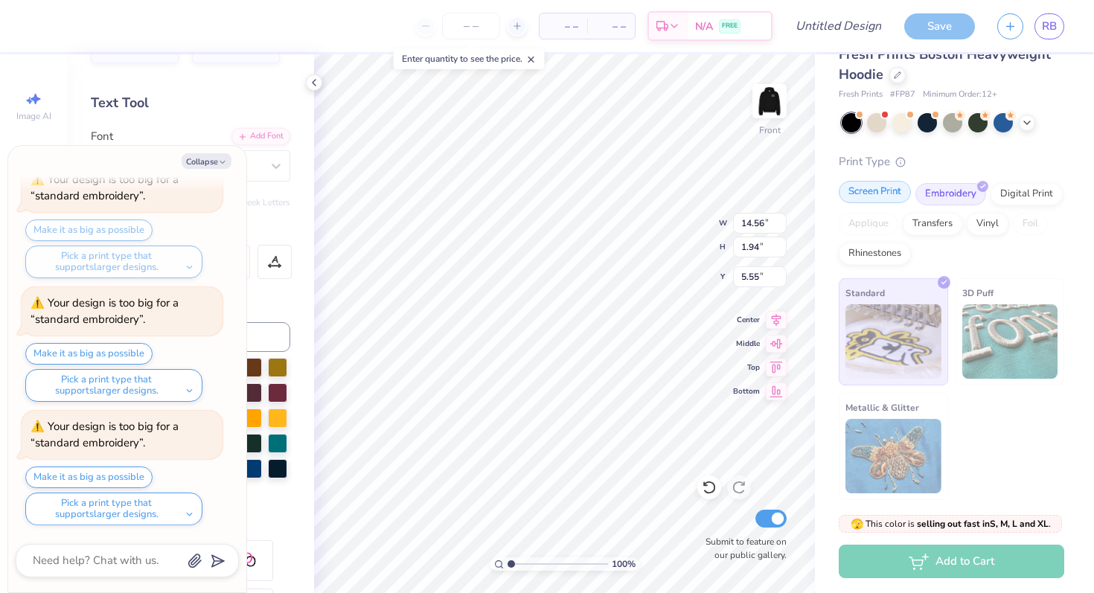
click at [888, 184] on div "Screen Print" at bounding box center [874, 192] width 72 height 22
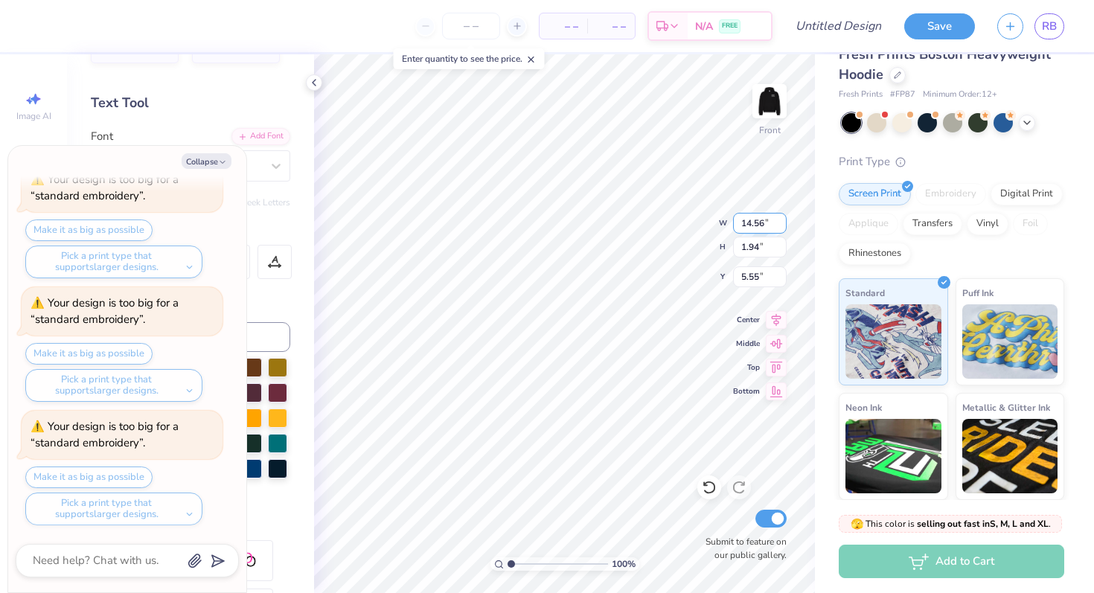
type textarea "x"
type input "13.98"
type input "1.86"
type input "5.62"
type textarea "x"
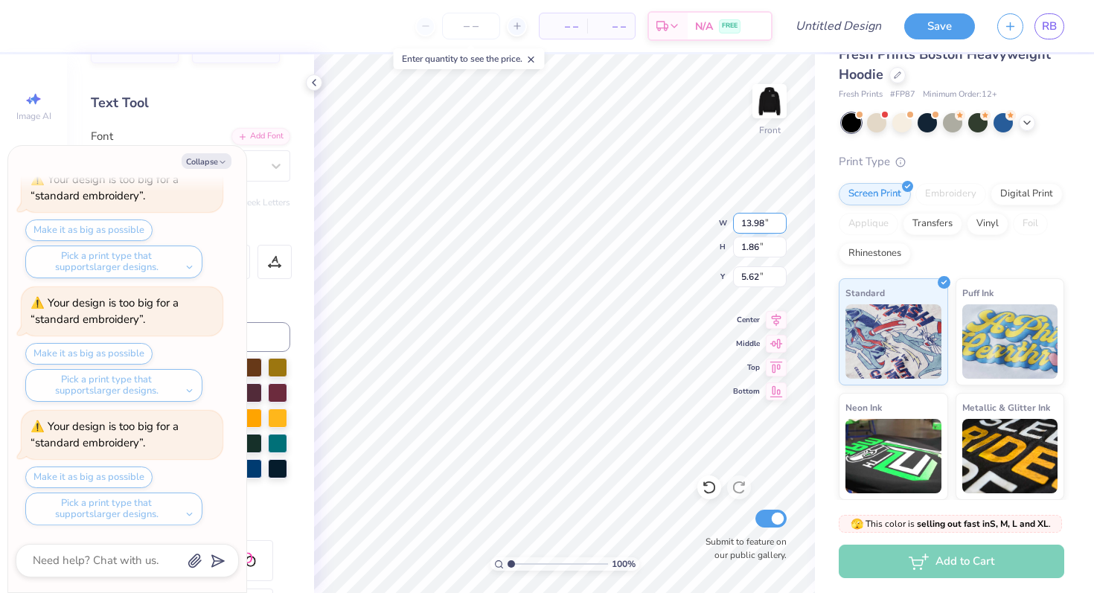
type input "9.23"
type input "1.23"
type input "6.26"
type textarea "x"
type input "5.83"
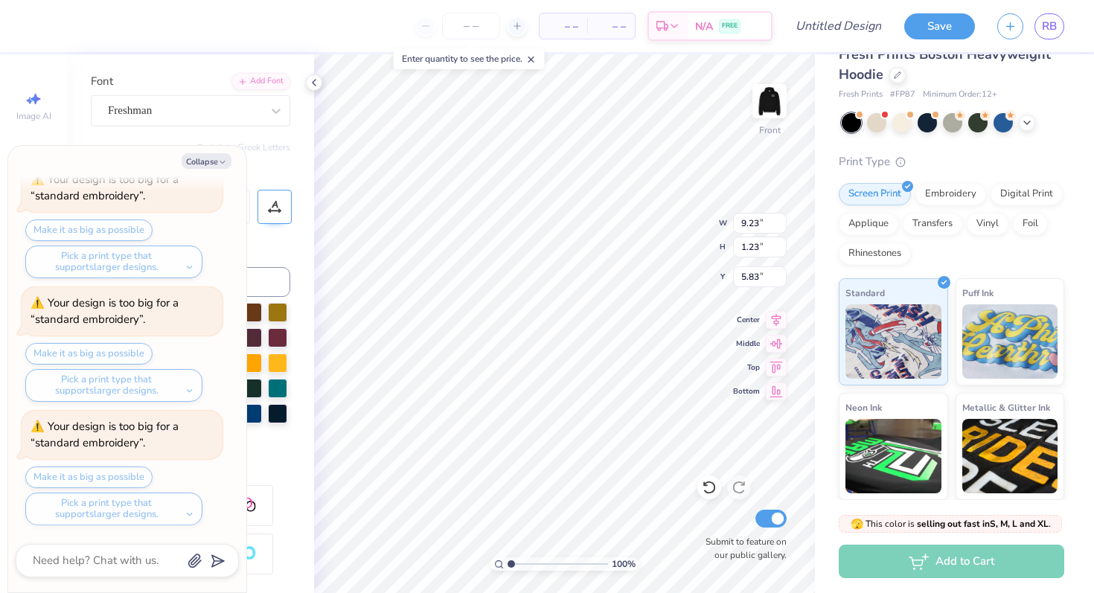
scroll to position [173, 0]
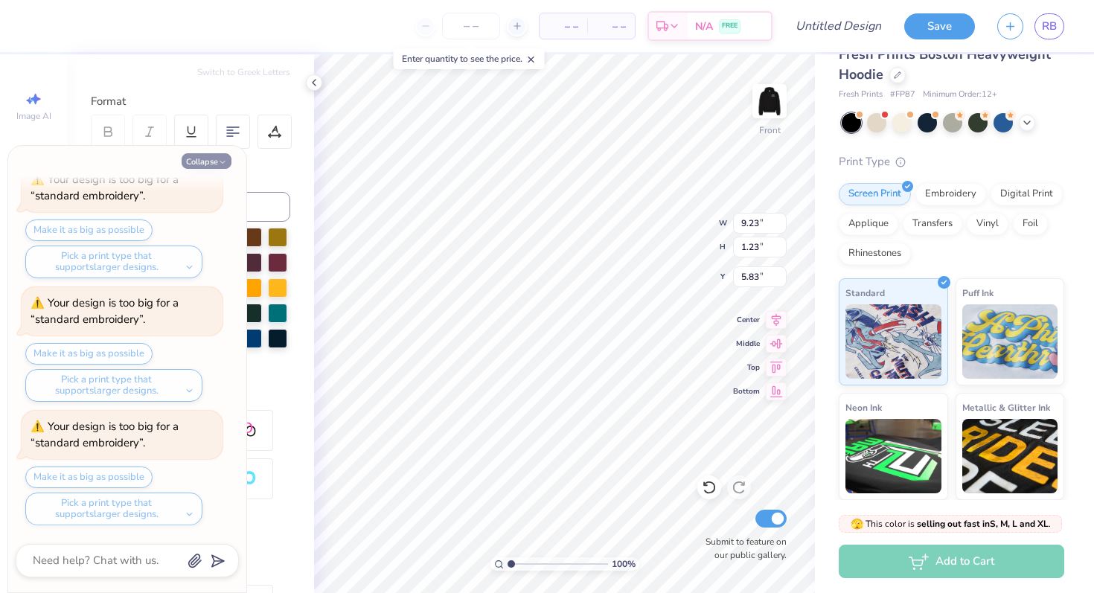
click at [221, 159] on icon "button" at bounding box center [222, 162] width 9 height 9
type textarea "x"
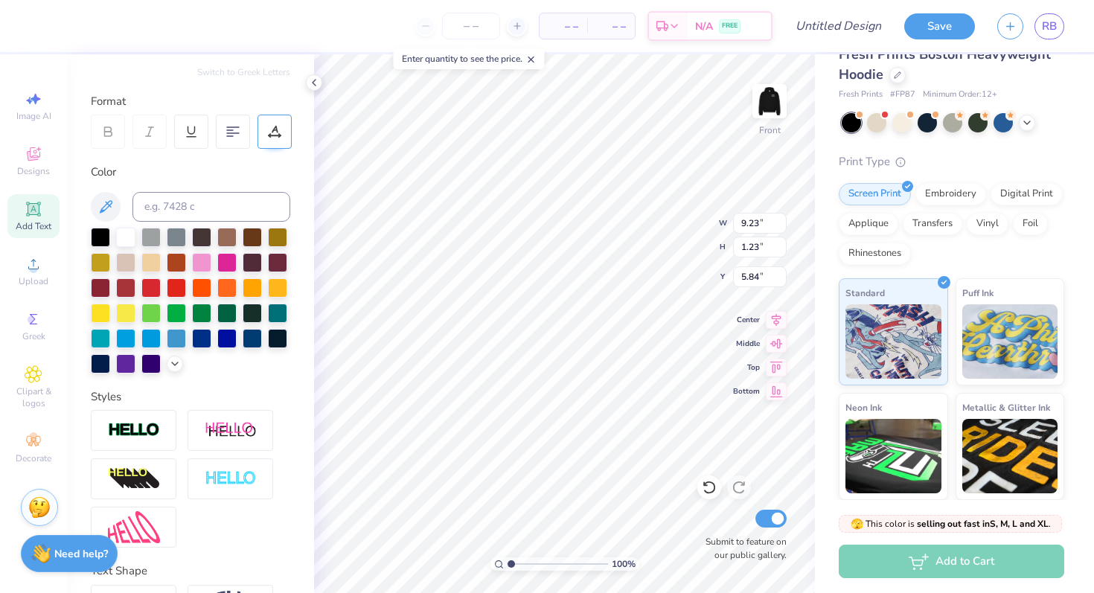
type input "10.52"
type input "1.40"
type input "5.67"
type input "5.76"
click at [942, 192] on div "Embroidery" at bounding box center [950, 192] width 71 height 22
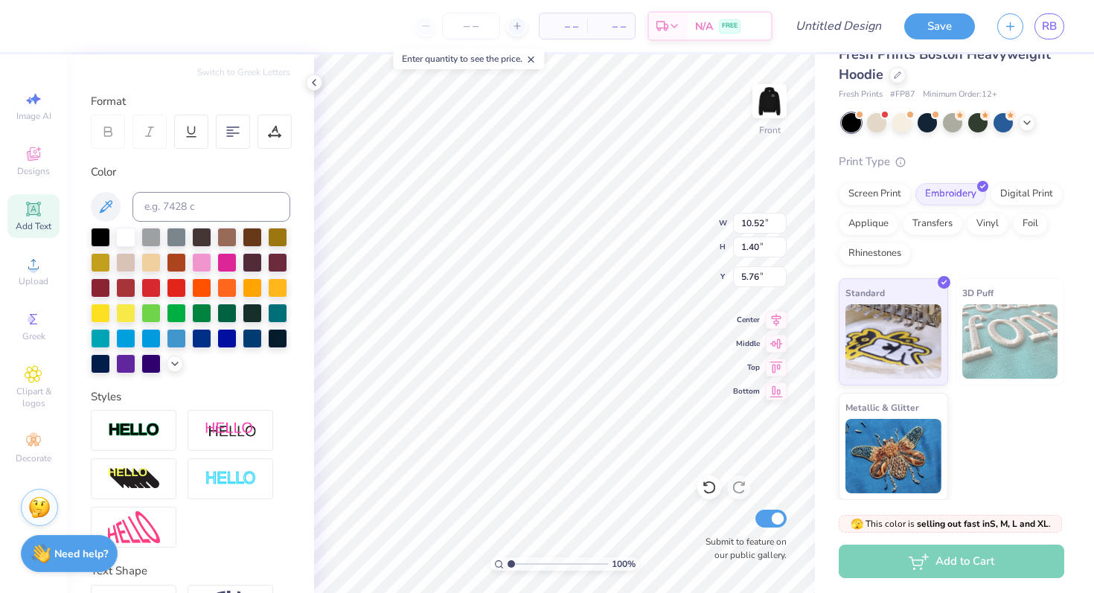
scroll to position [0, 0]
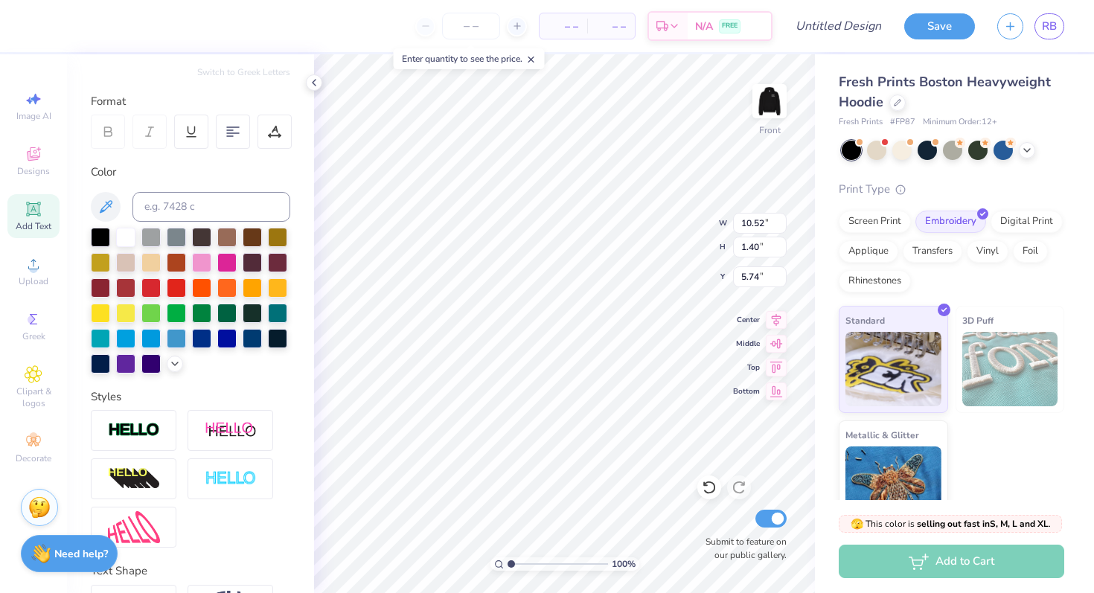
type input "11.94"
type input "1.59"
type input "5.55"
type input "5.49"
click at [782, 102] on img at bounding box center [769, 101] width 60 height 60
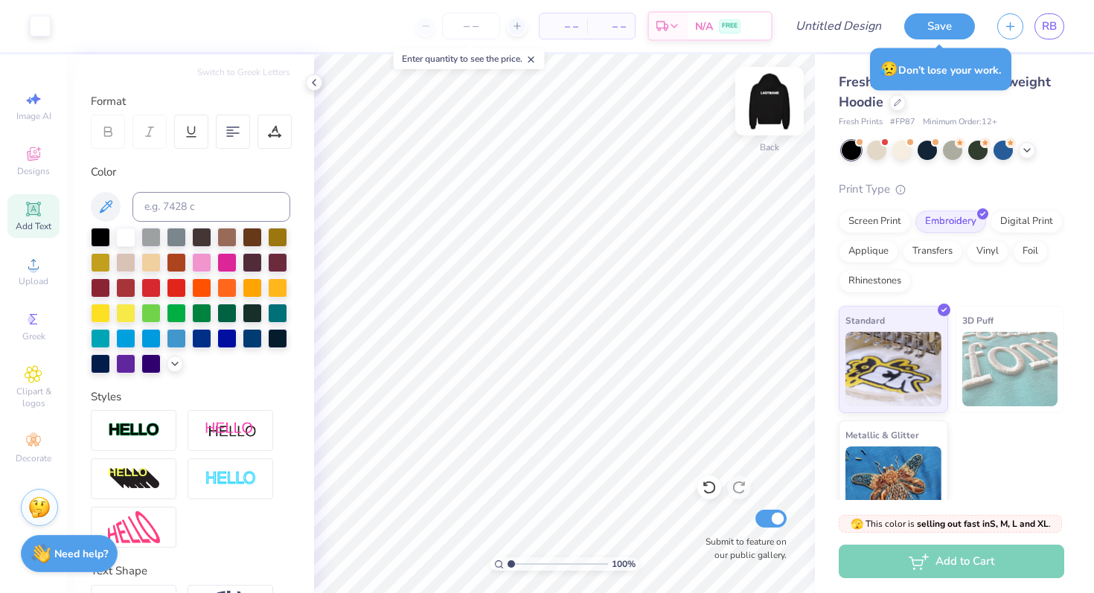
click at [758, 92] on img at bounding box center [769, 101] width 60 height 60
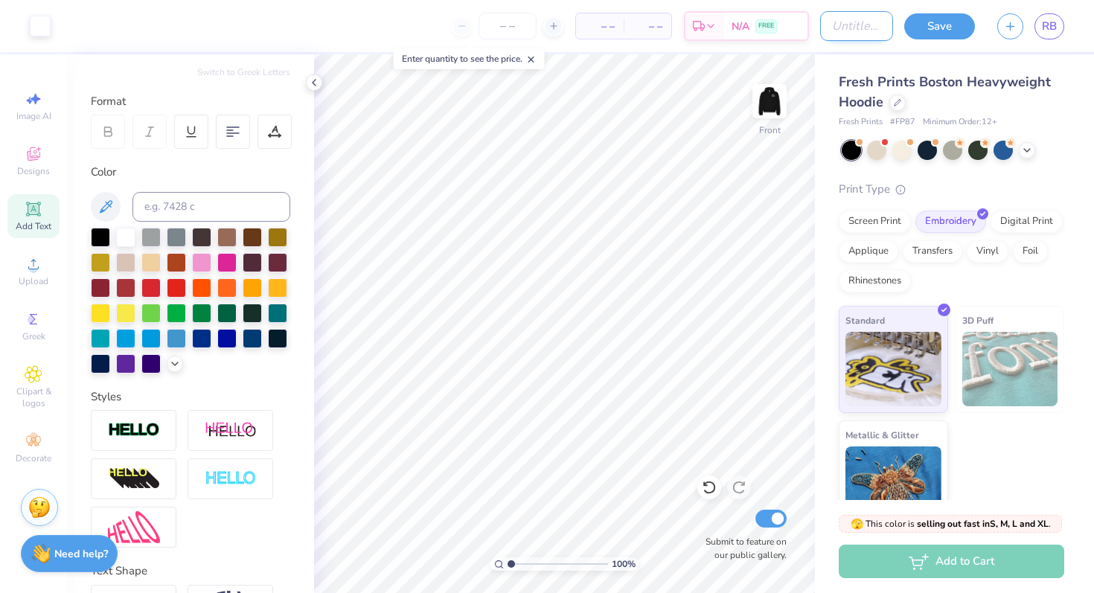
click at [873, 26] on input "Design Title" at bounding box center [856, 26] width 73 height 30
type input "Basic Logo"
click at [946, 28] on button "Save" at bounding box center [939, 24] width 71 height 26
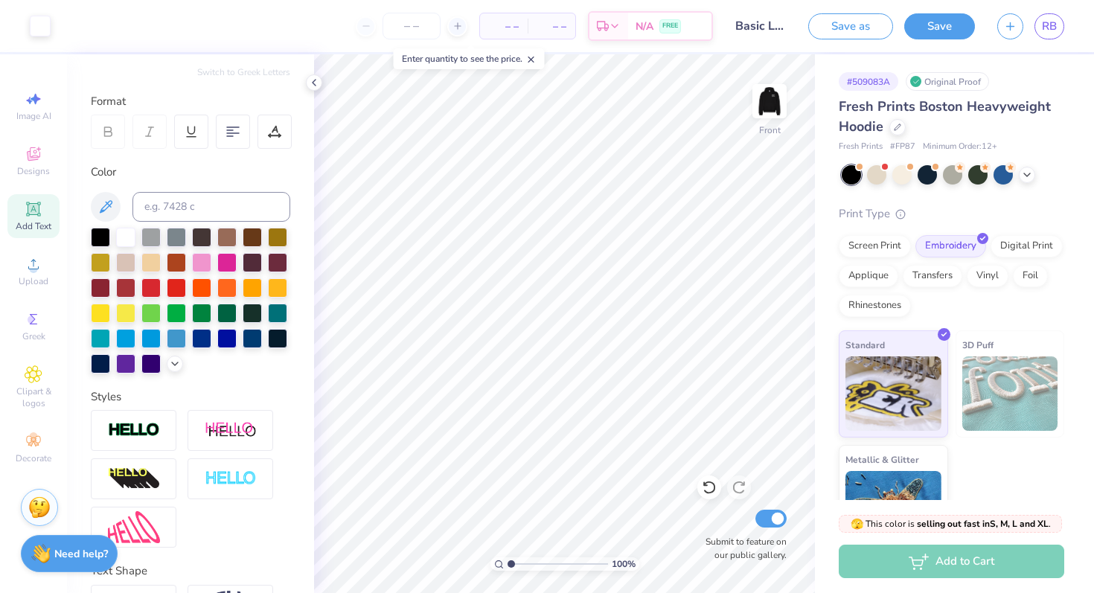
click at [1050, 28] on div "Art colors – – Per Item – – Total Est. Delivery N/A FREE Design Title Basic Log…" at bounding box center [547, 296] width 1094 height 593
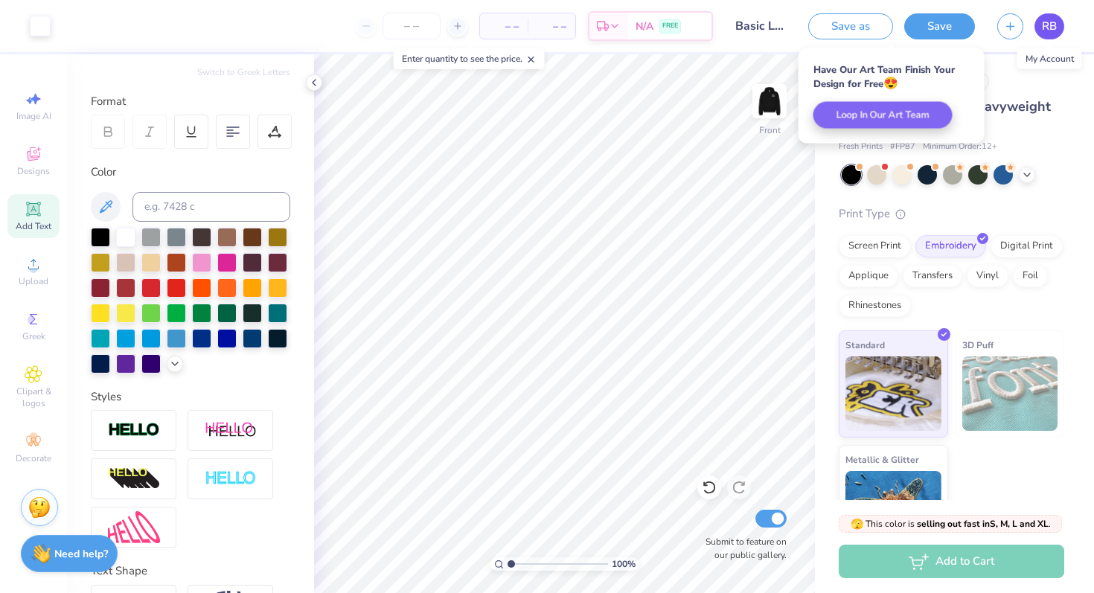
click at [1047, 19] on span "RB" at bounding box center [1049, 26] width 15 height 17
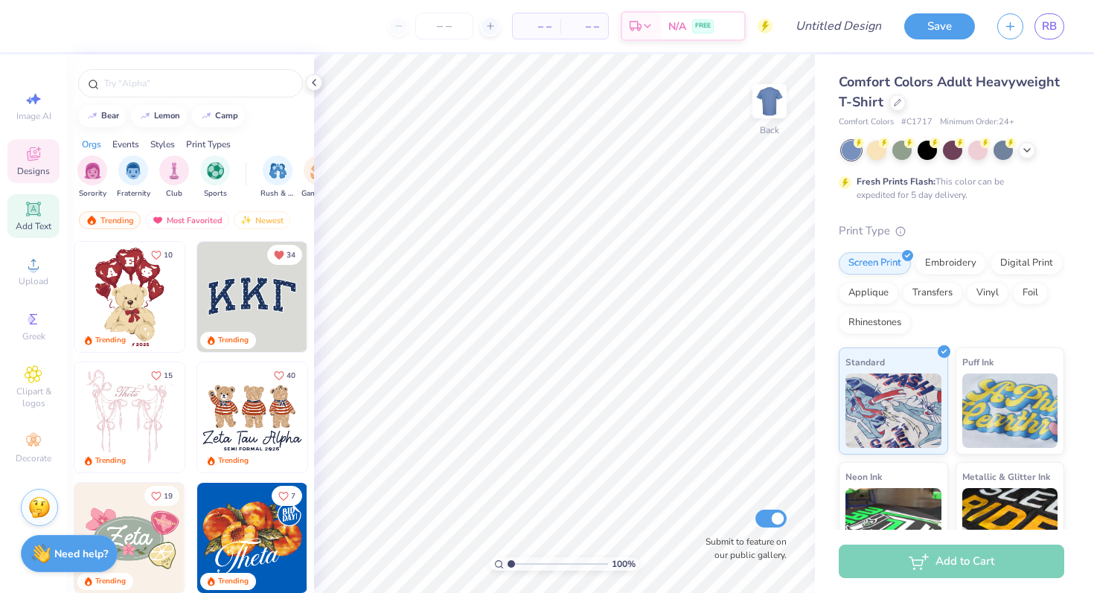
click at [22, 202] on div "Add Text" at bounding box center [33, 216] width 52 height 44
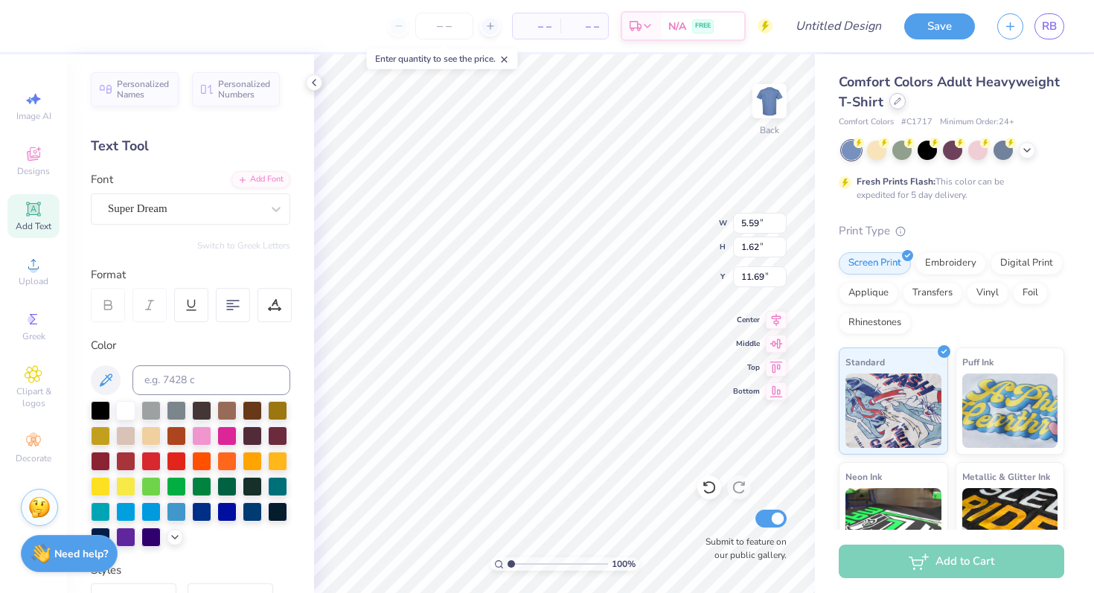
click at [896, 108] on div at bounding box center [897, 101] width 16 height 16
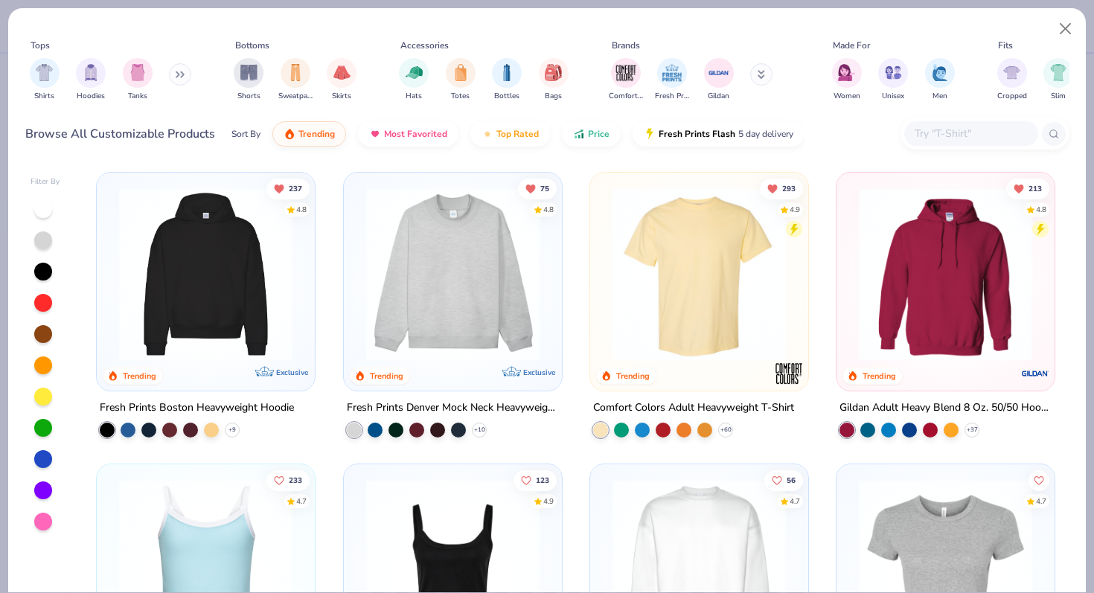
click at [226, 302] on img at bounding box center [206, 273] width 188 height 173
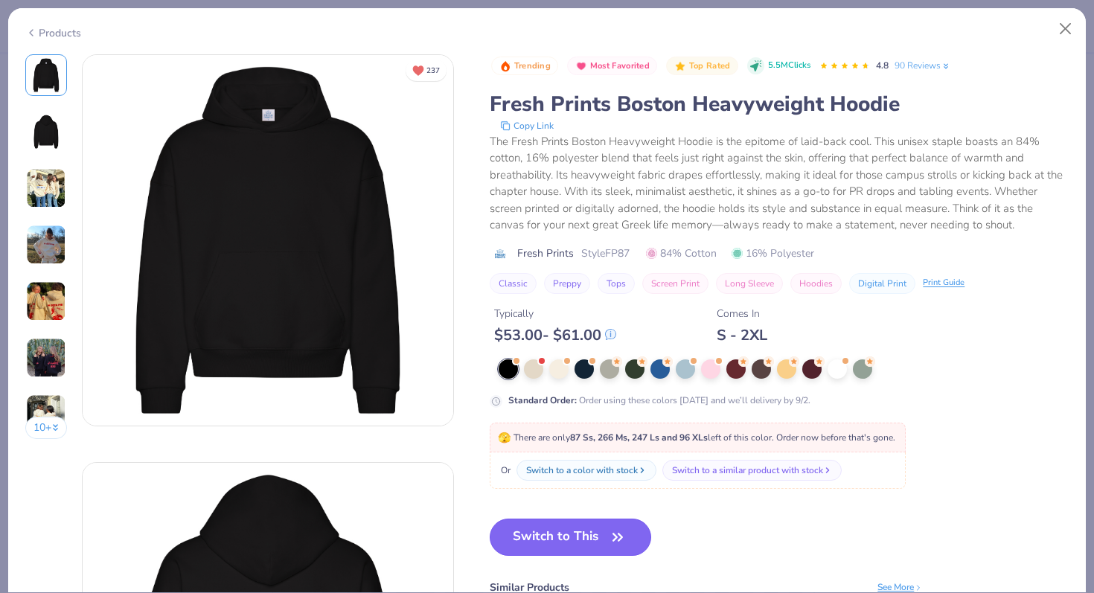
click at [589, 533] on button "Switch to This" at bounding box center [570, 537] width 161 height 37
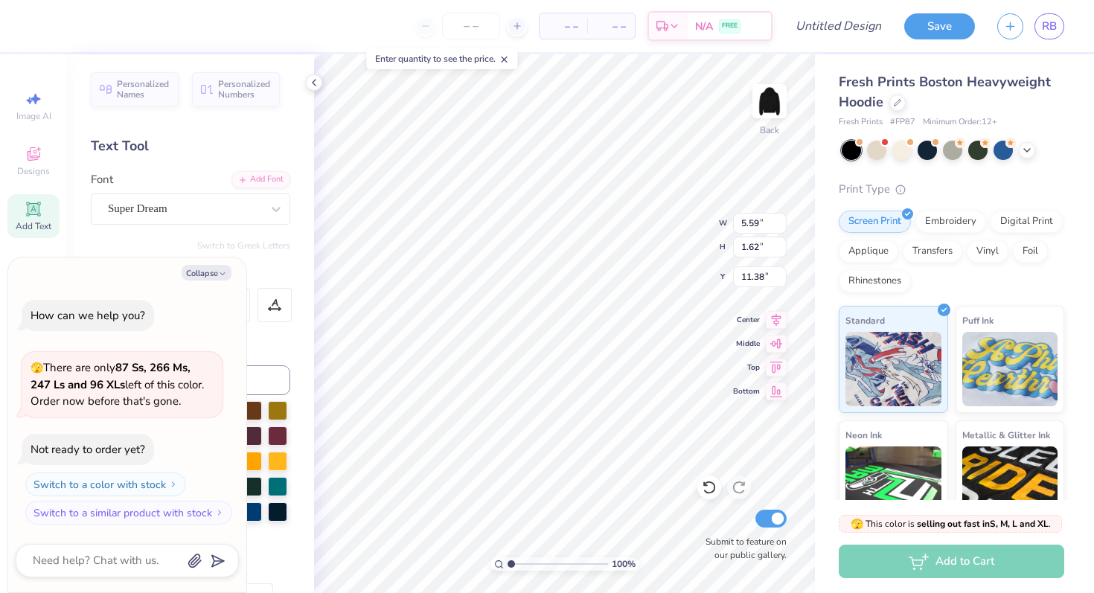
type textarea "x"
type textarea "K"
type textarea "x"
type textarea "Ki"
type textarea "x"
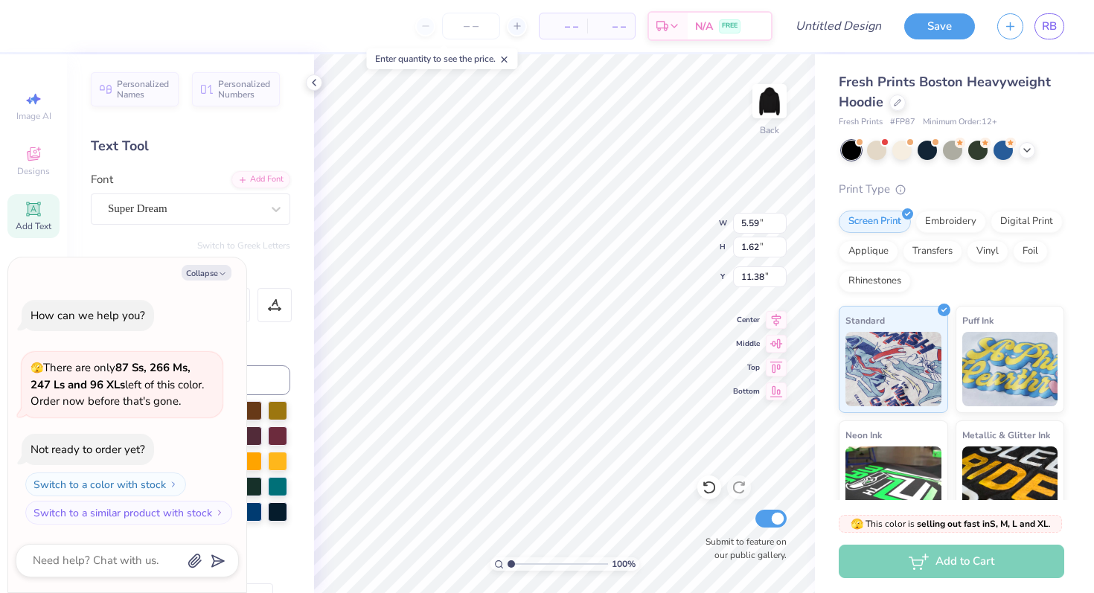
type textarea "K"
type textarea "x"
type textarea "KN"
type textarea "x"
type textarea "KNi"
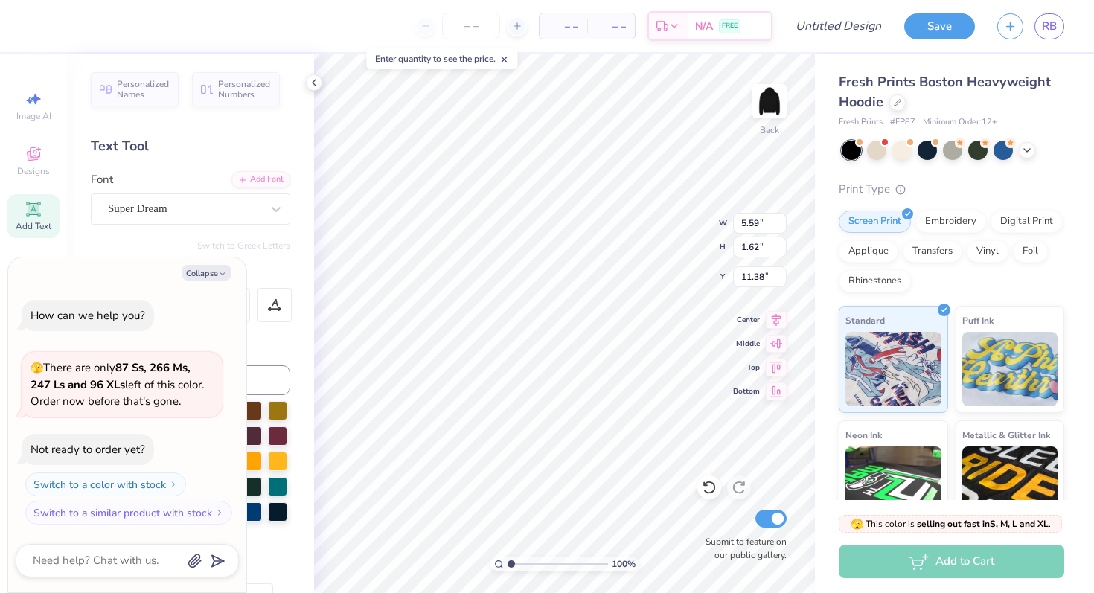
type textarea "x"
type textarea "KN"
type textarea "x"
type textarea "KNI"
type textarea "x"
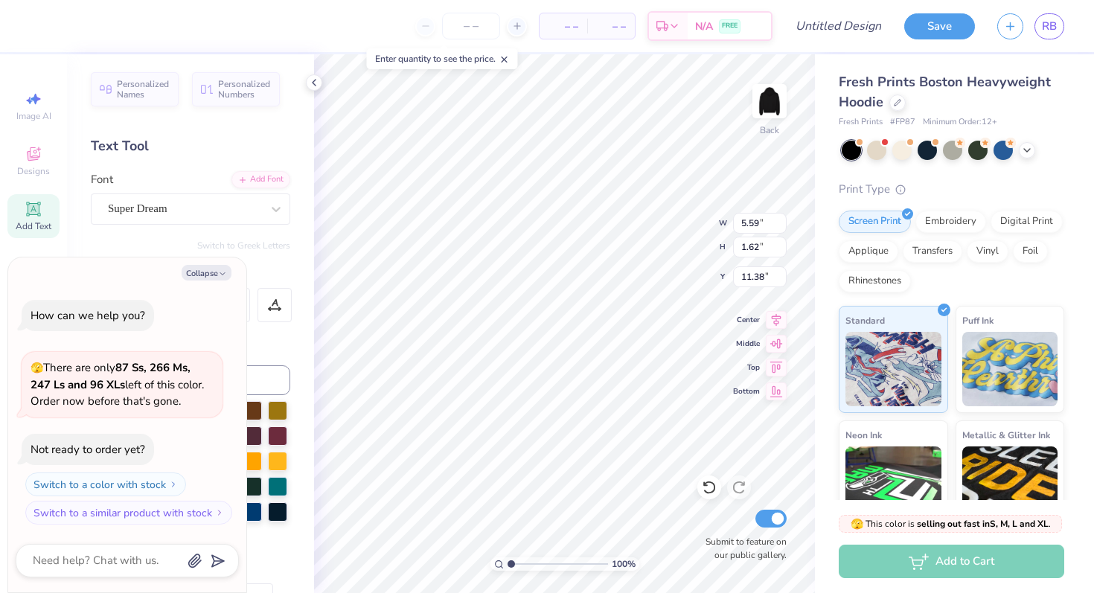
type textarea "KNIG"
type textarea "x"
type textarea "KNIGTH"
type textarea "x"
type textarea "KNIGT"
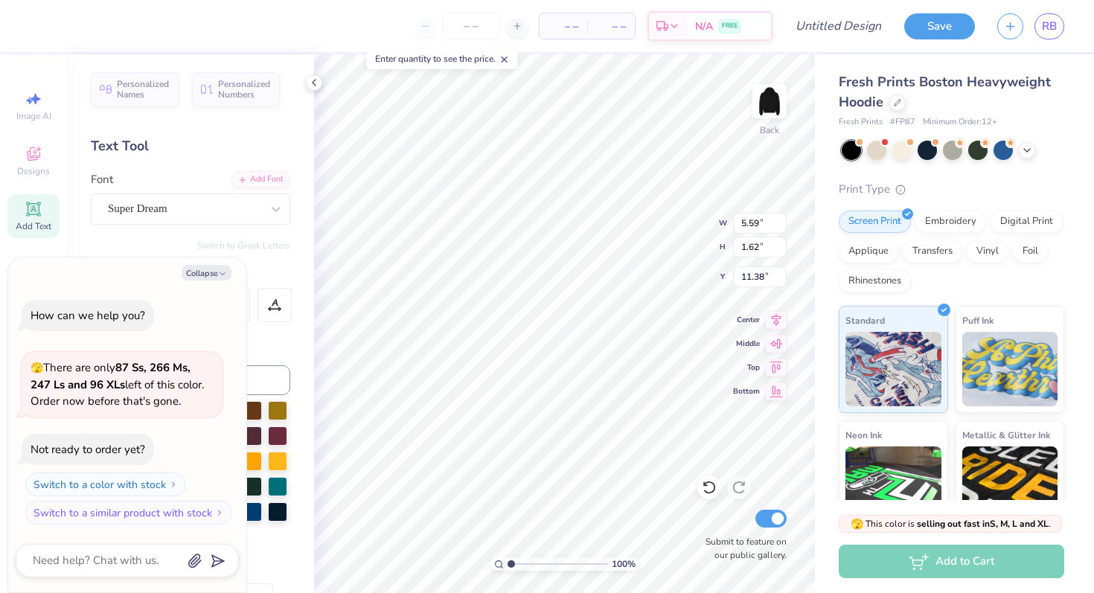
scroll to position [0, 1]
type textarea "x"
type textarea "KNIG"
type textarea "x"
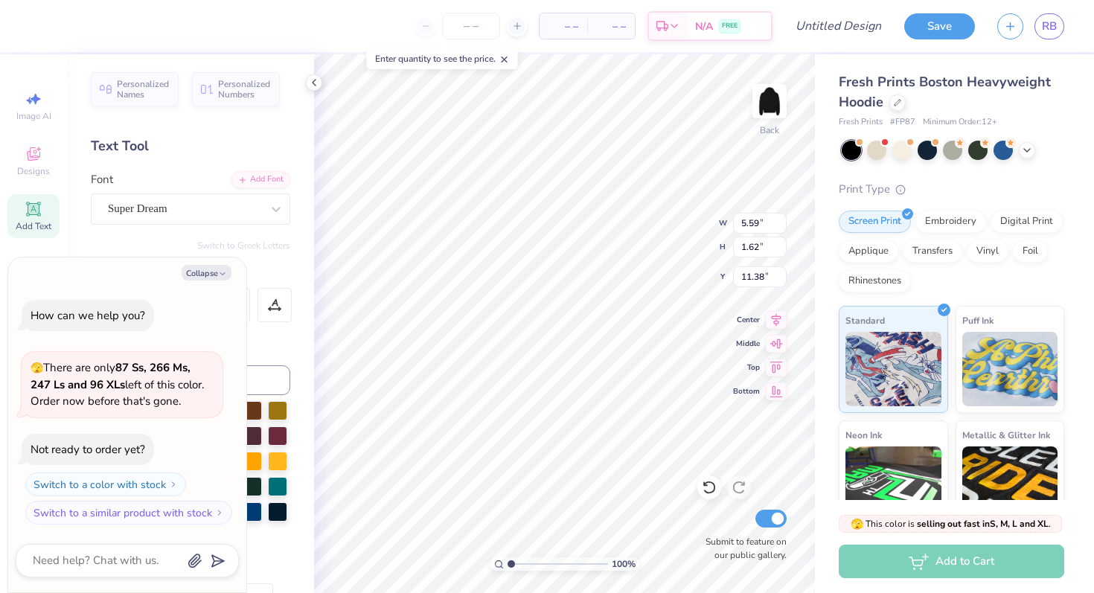
type textarea "KNIGT"
type textarea "x"
type textarea "KNIGTR"
type textarea "x"
type textarea "KNIGTRID"
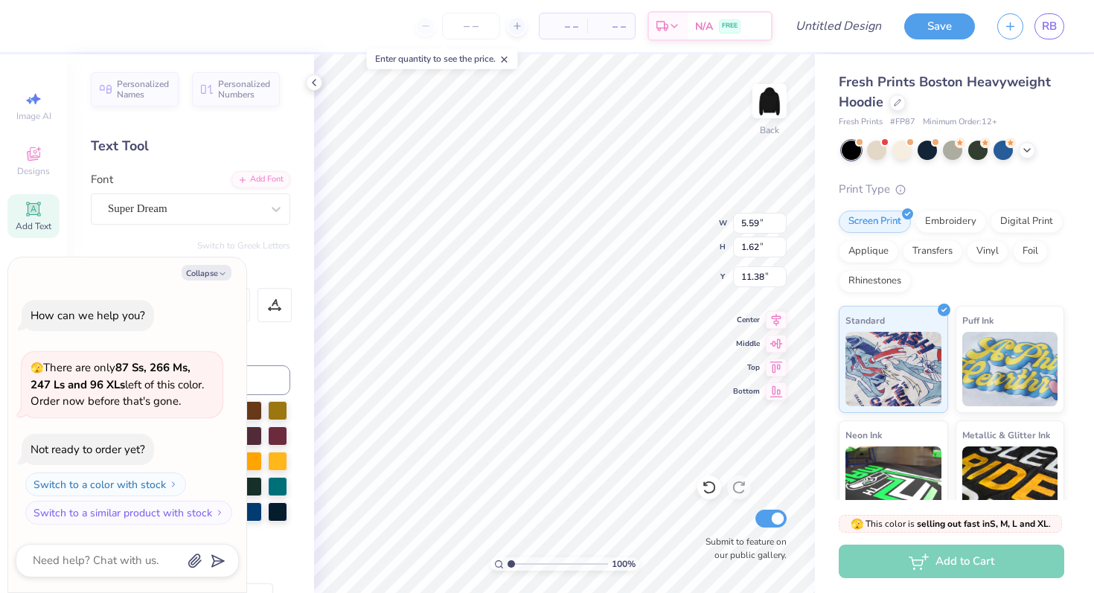
type textarea "x"
type textarea "KNIGTRIDE"
type textarea "x"
type textarea "KNIGTRIDER"
type textarea "x"
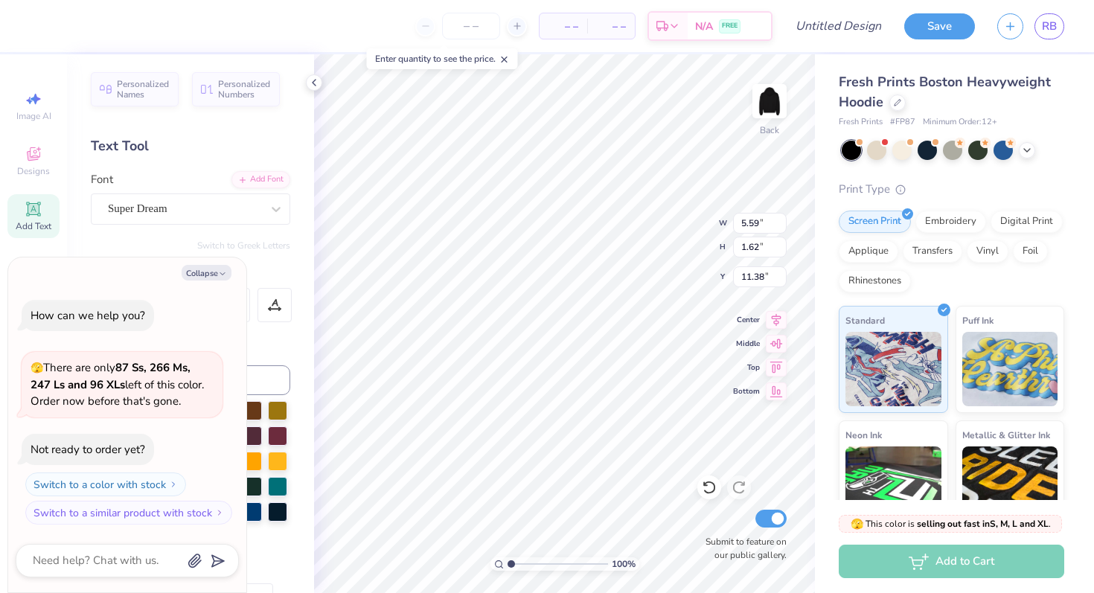
type textarea "KNIGTRIDERS"
click at [279, 211] on icon at bounding box center [276, 209] width 15 height 15
click at [276, 211] on icon at bounding box center [276, 209] width 15 height 15
click at [225, 272] on icon "button" at bounding box center [222, 273] width 9 height 9
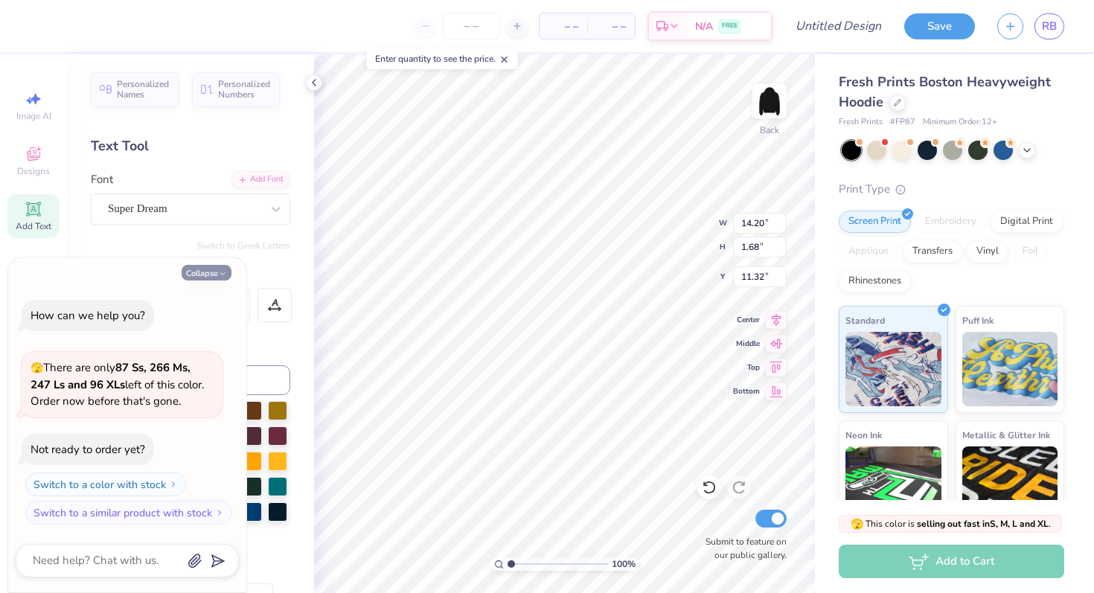
type textarea "x"
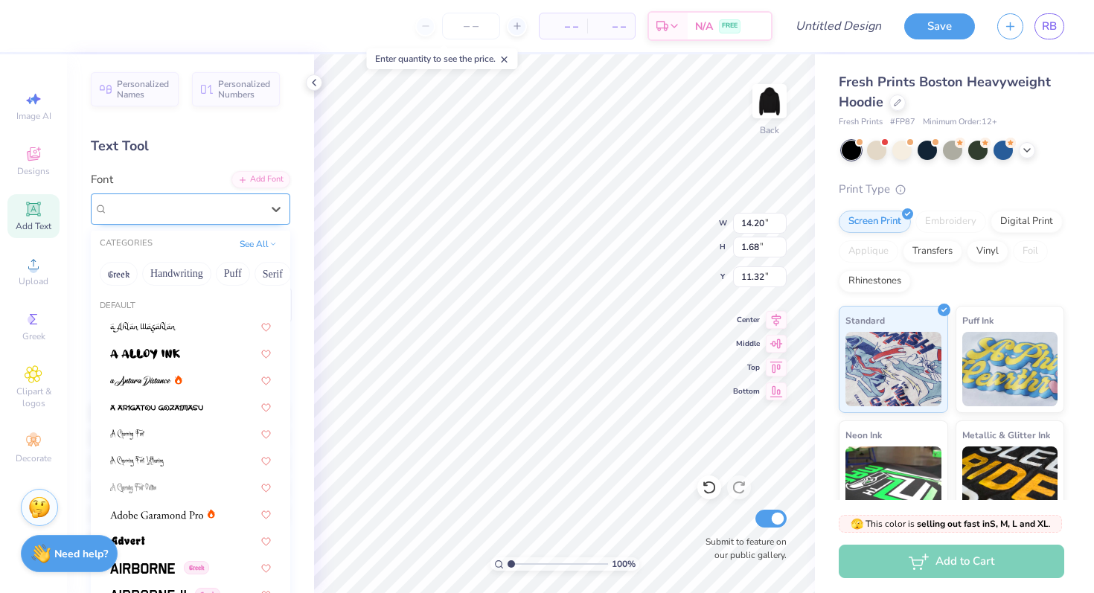
click at [205, 216] on div "Super Dream" at bounding box center [184, 208] width 156 height 23
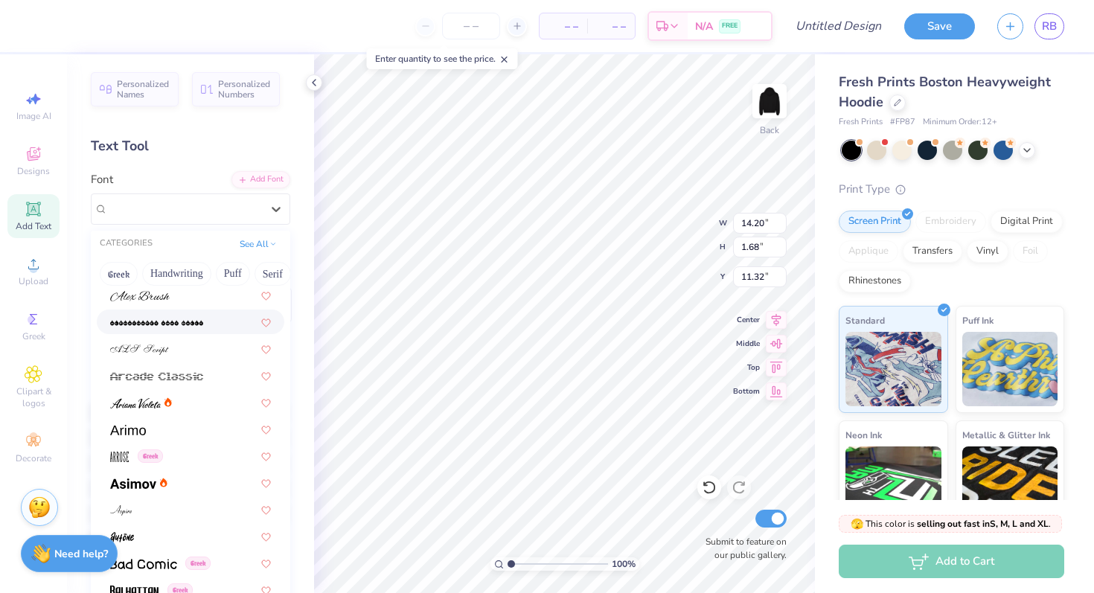
scroll to position [398, 0]
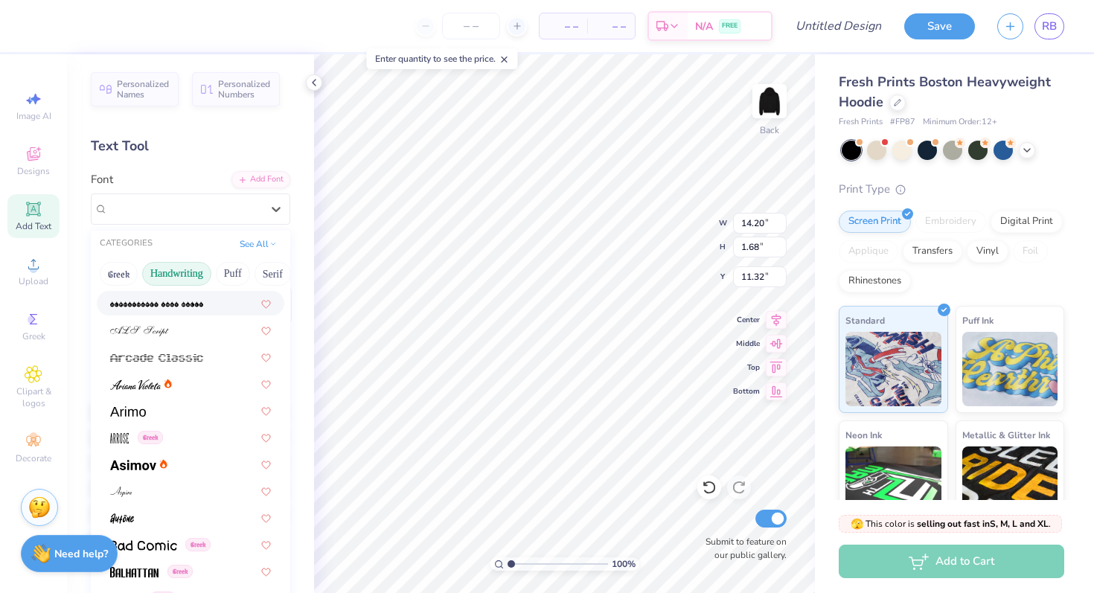
click at [171, 270] on button "Handwriting" at bounding box center [176, 274] width 69 height 24
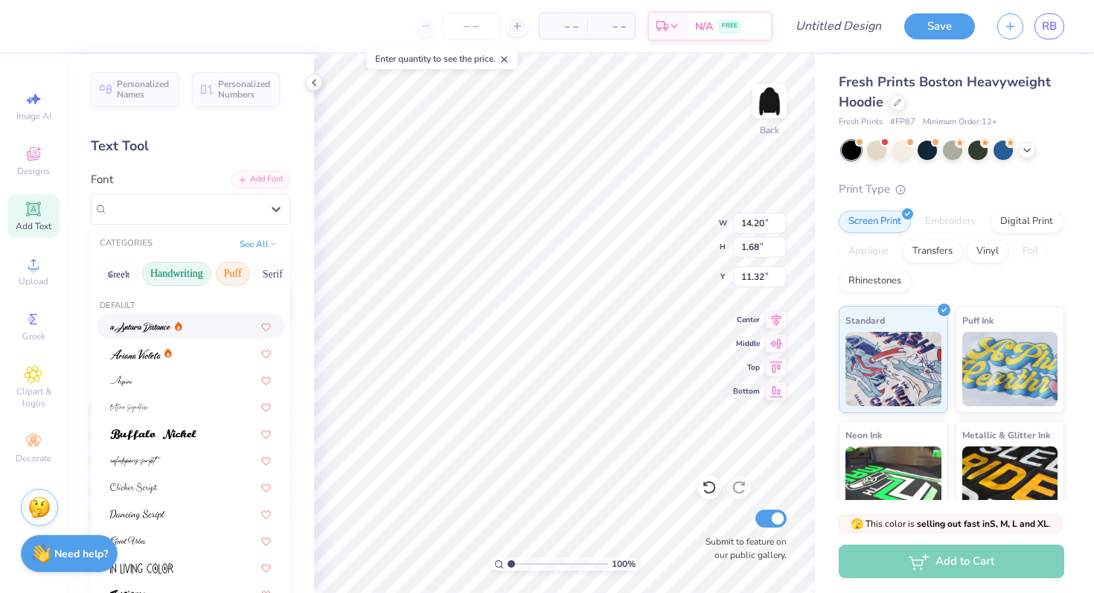
click at [228, 280] on button "Puff" at bounding box center [233, 274] width 34 height 24
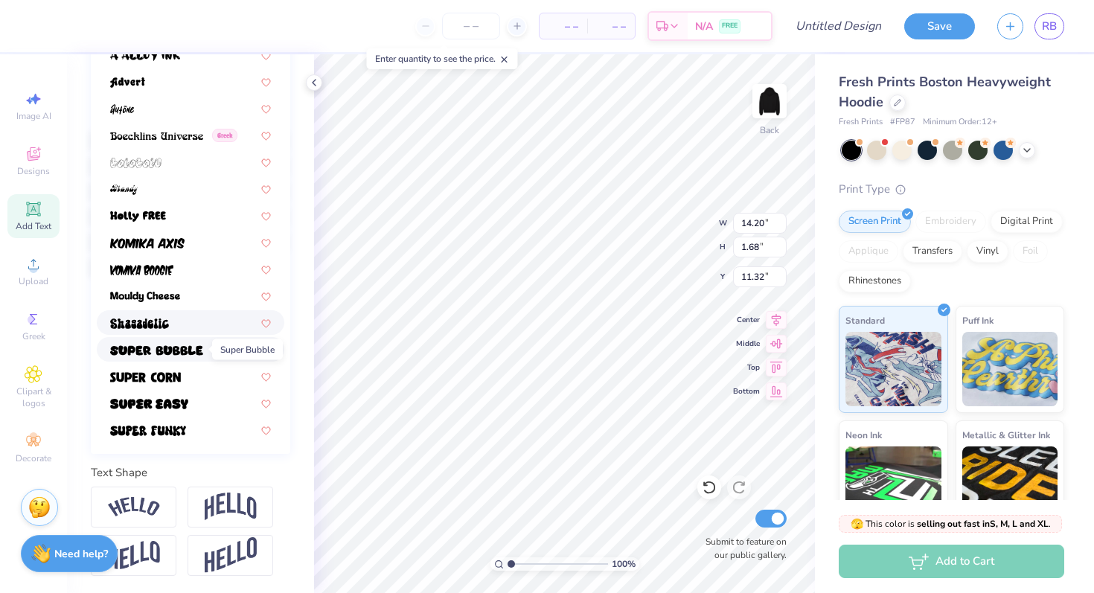
scroll to position [0, 0]
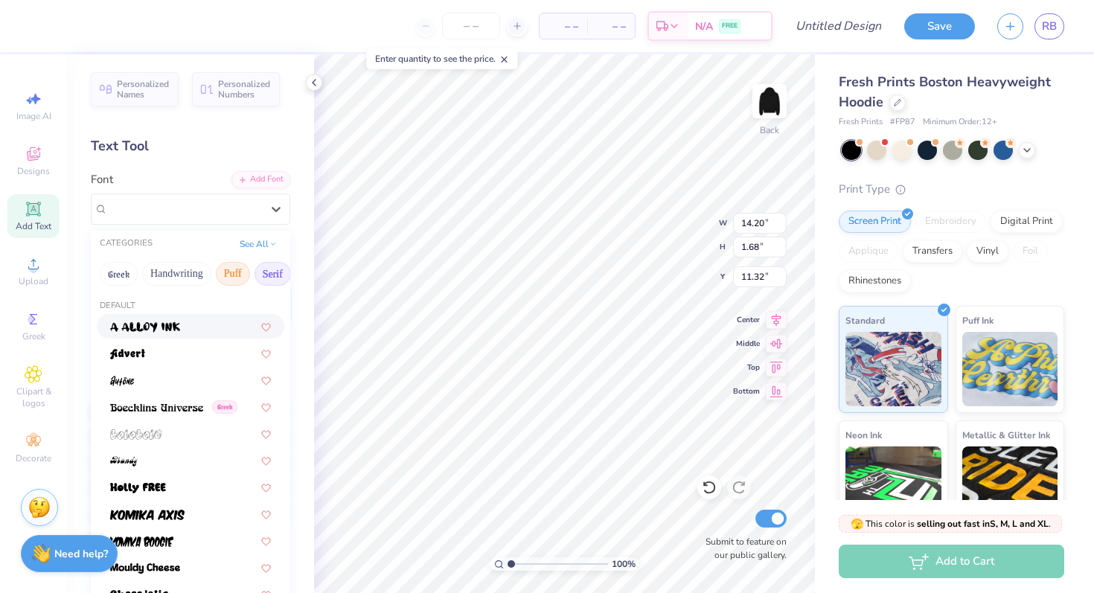
click at [269, 272] on button "Serif" at bounding box center [272, 274] width 36 height 24
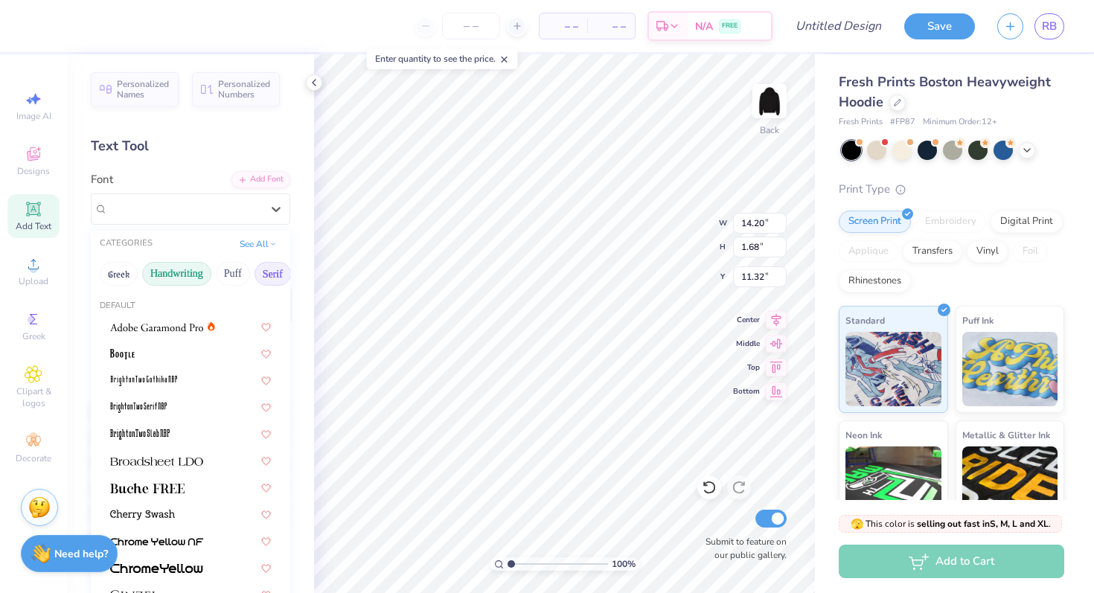
drag, startPoint x: 237, startPoint y: 272, endPoint x: 173, endPoint y: 272, distance: 64.0
click at [173, 272] on div "Greek Handwriting Puff Serif Bold Calligraphy Retro Sans Serif Minimal Fantasy …" at bounding box center [190, 273] width 199 height 33
click at [281, 269] on button "Serif" at bounding box center [272, 274] width 36 height 24
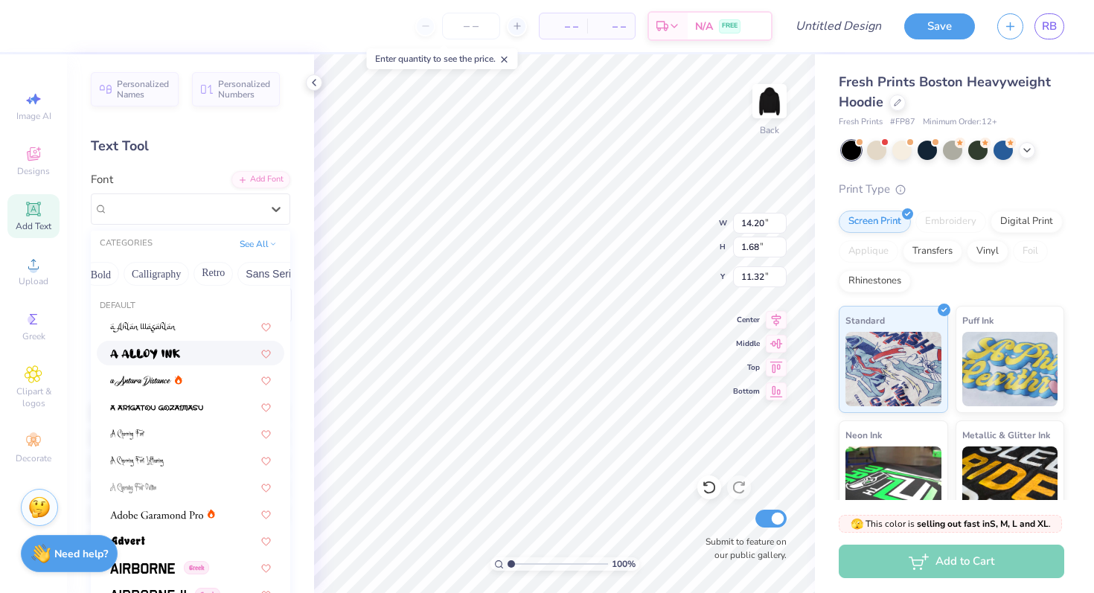
scroll to position [0, 219]
click at [151, 281] on button "Calligraphy" at bounding box center [150, 274] width 65 height 24
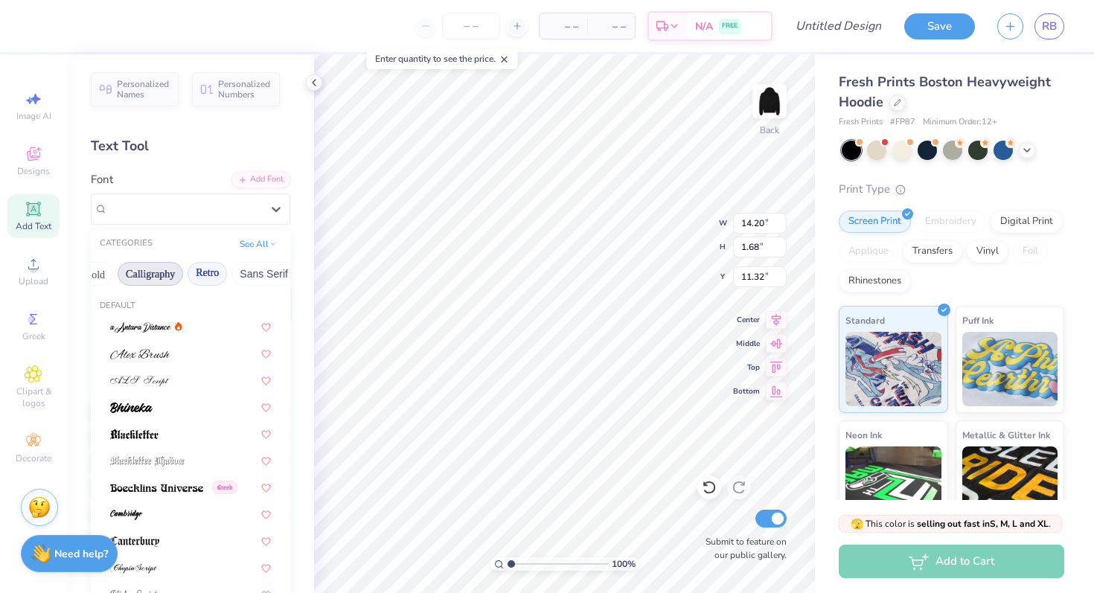
click at [206, 271] on button "Retro" at bounding box center [206, 274] width 39 height 24
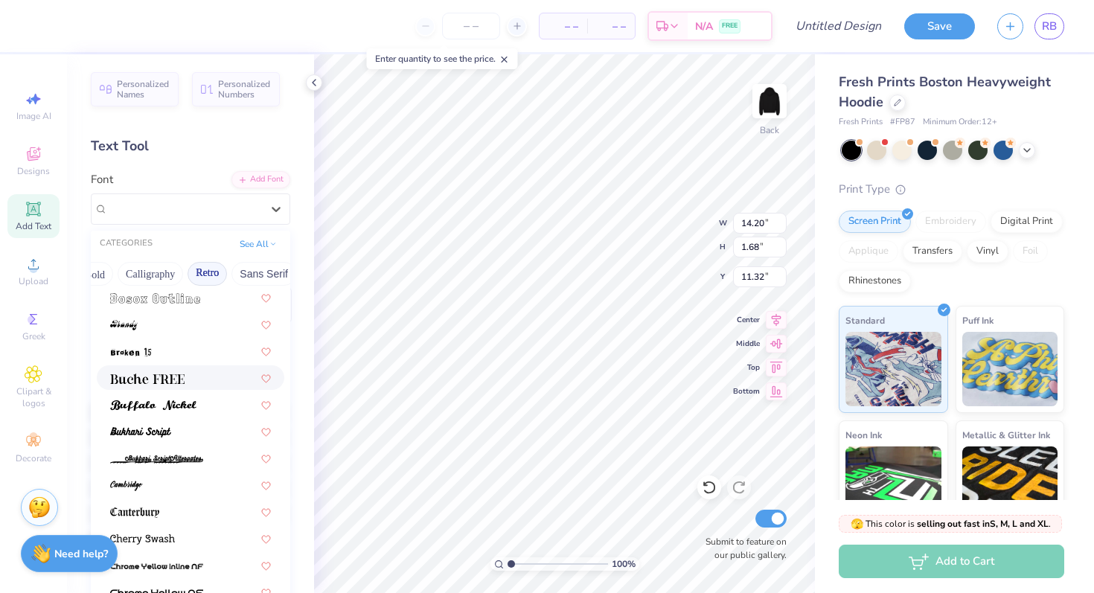
scroll to position [218, 0]
click at [158, 374] on img at bounding box center [147, 377] width 74 height 10
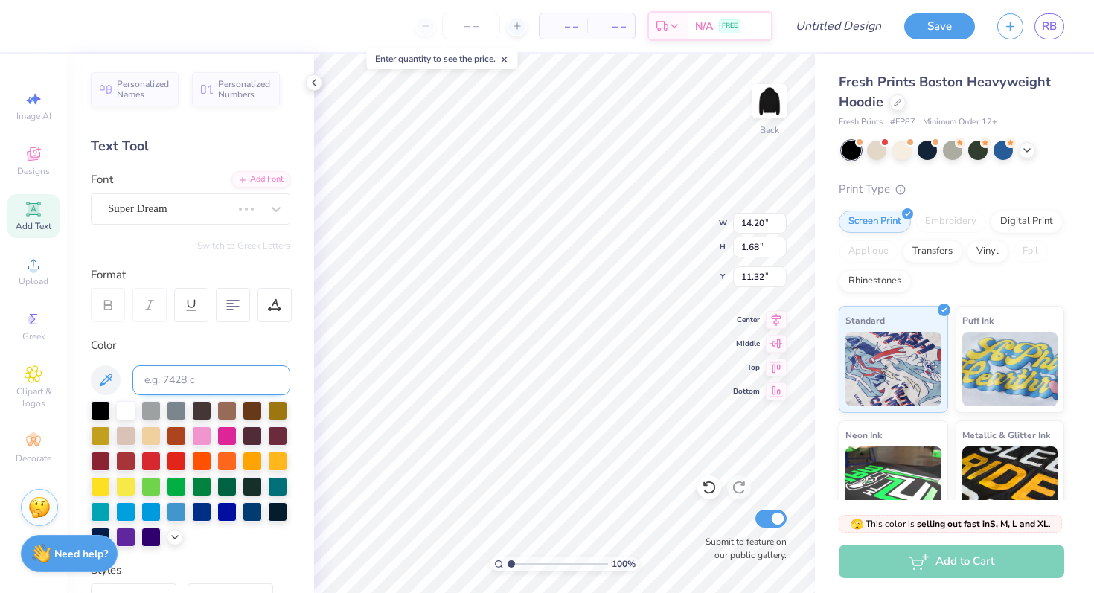
type input "14.40"
type input "1.58"
type input "11.37"
type input "13.49"
type input "1.48"
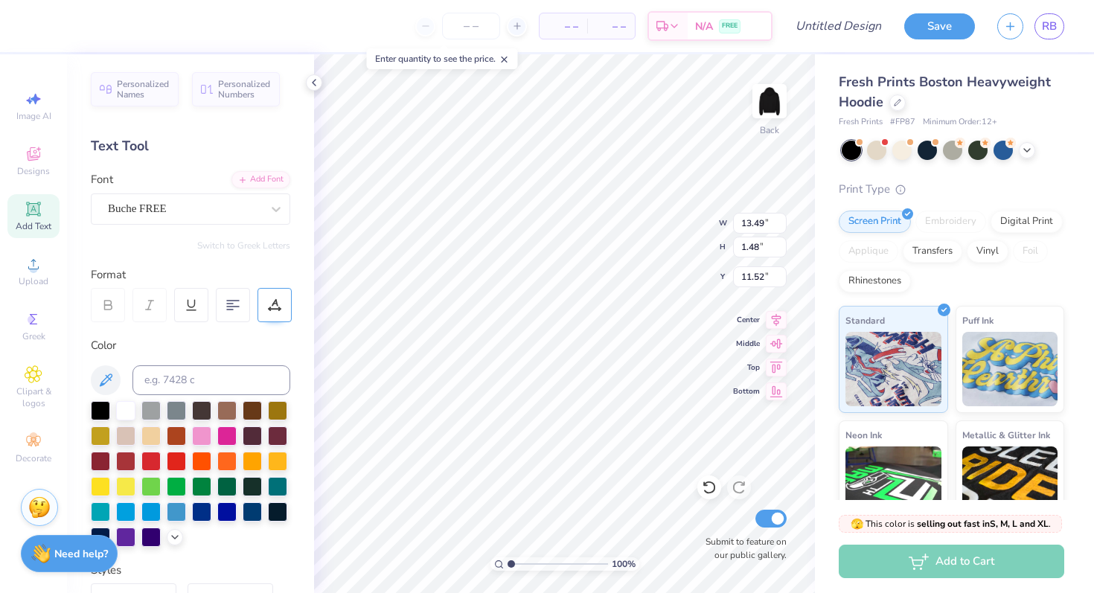
type input "3.00"
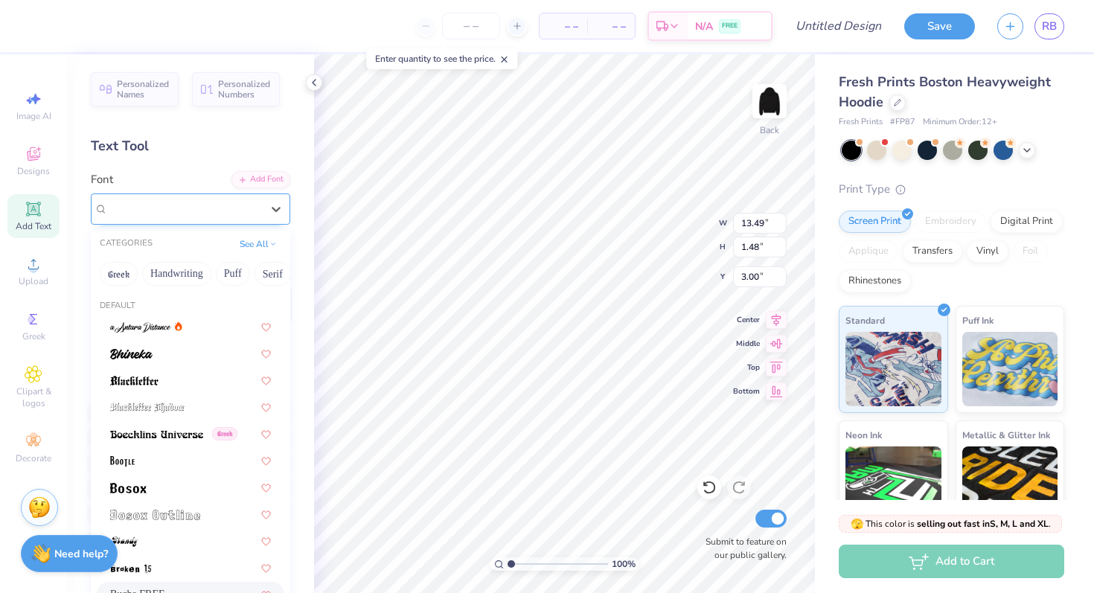
click at [227, 211] on div "Buche FREE" at bounding box center [184, 208] width 156 height 23
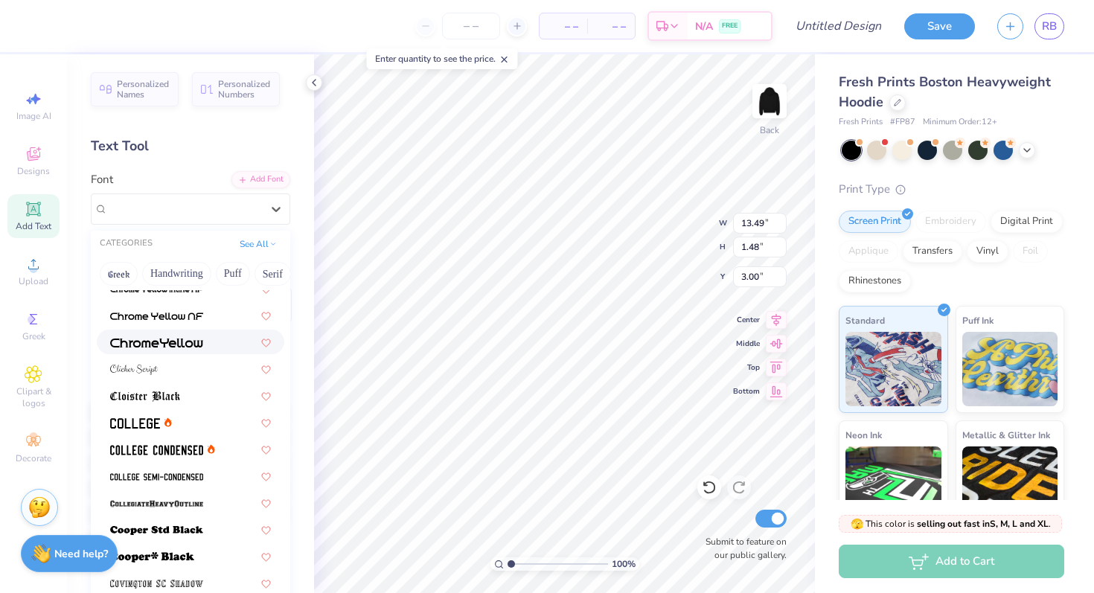
scroll to position [498, 0]
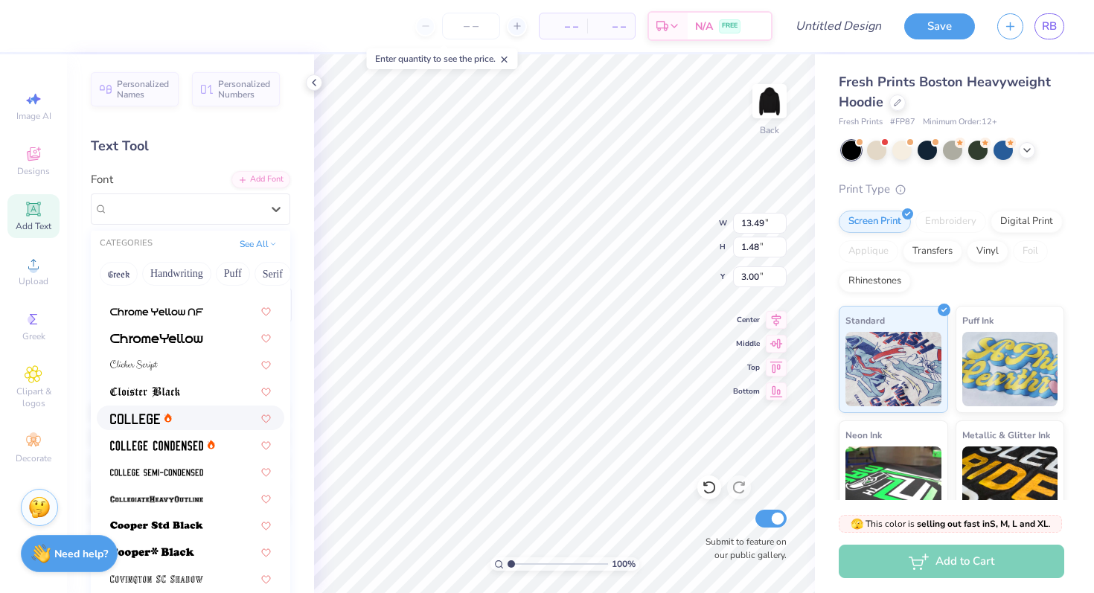
click at [160, 414] on div at bounding box center [141, 418] width 62 height 16
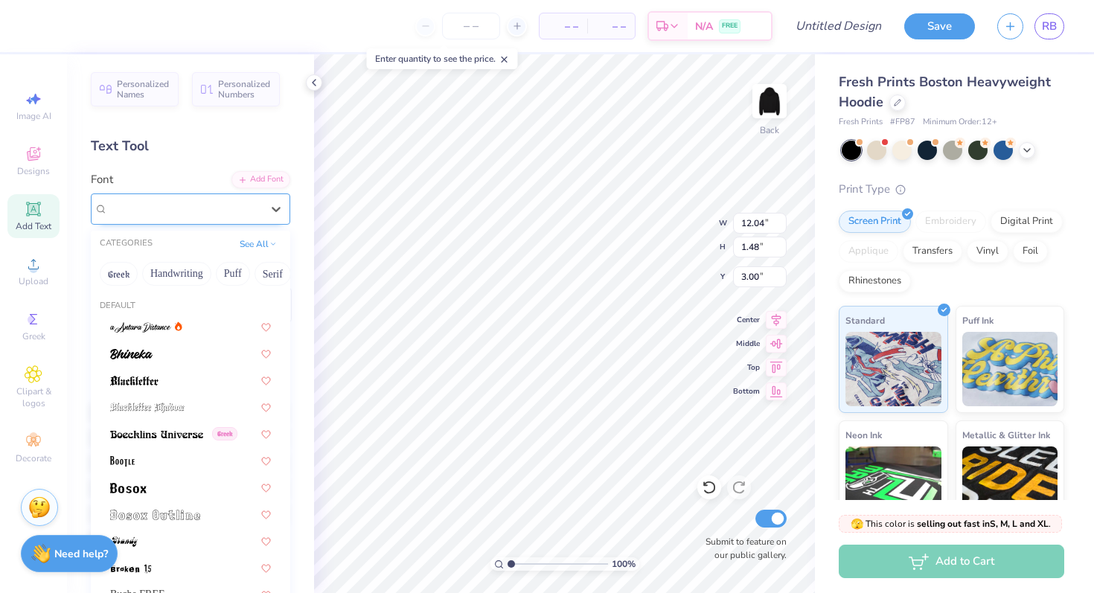
click at [254, 202] on div "College" at bounding box center [184, 208] width 156 height 23
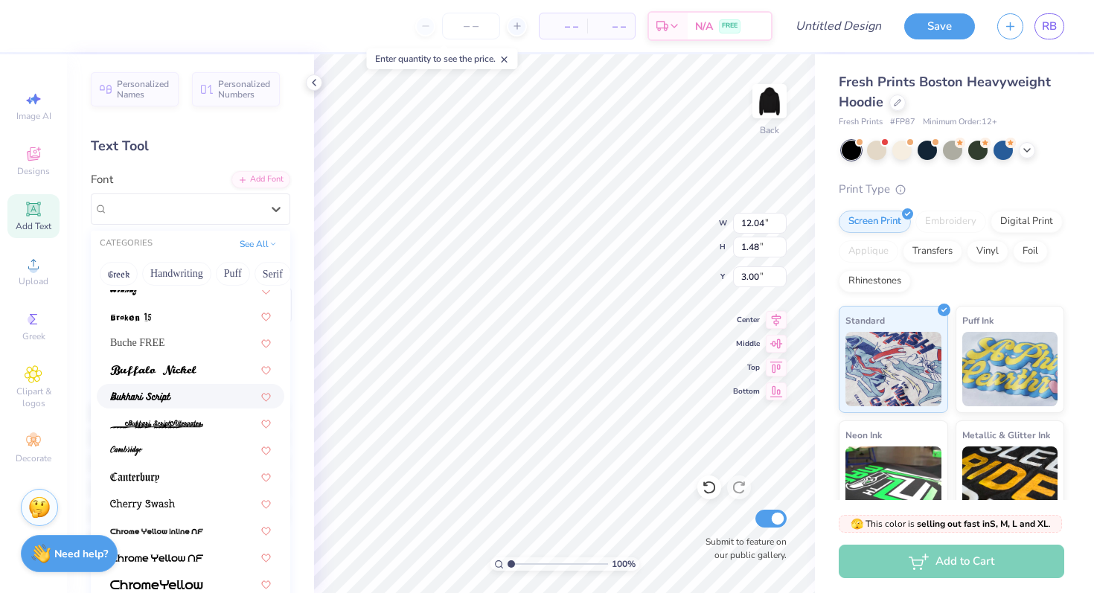
scroll to position [252, 0]
click at [173, 330] on div "Buche FREE" at bounding box center [190, 342] width 187 height 25
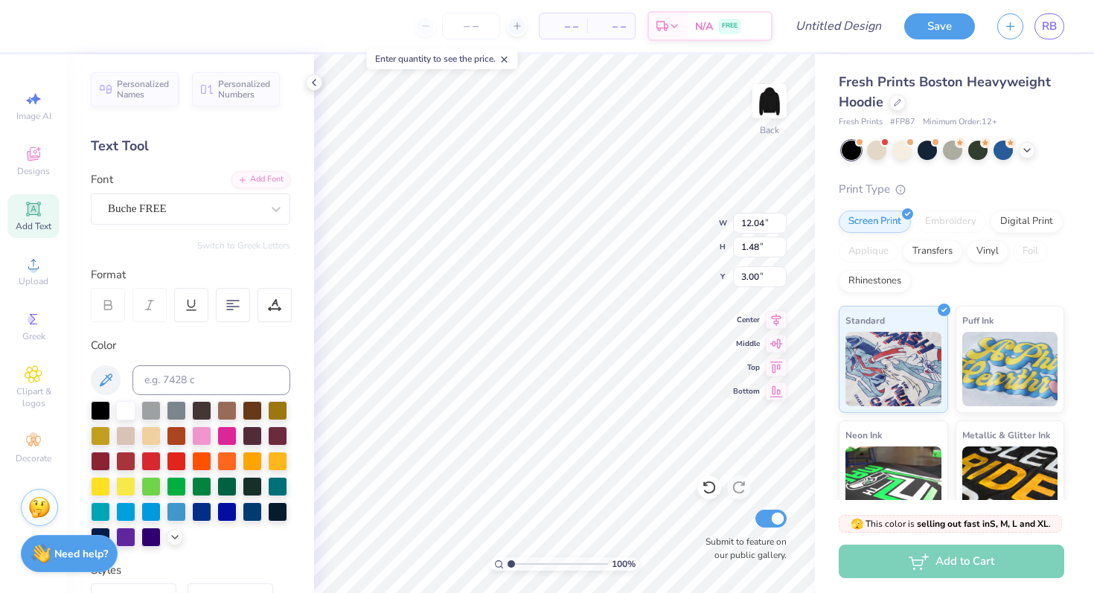
type input "13.49"
click at [228, 206] on div "Buche FREE" at bounding box center [184, 208] width 156 height 23
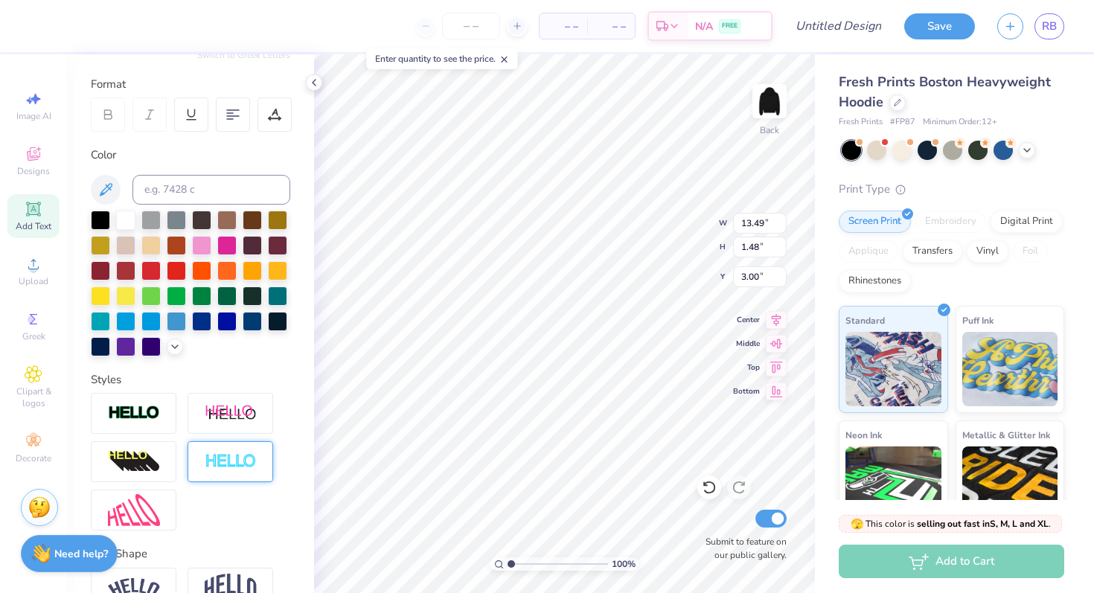
scroll to position [36, 0]
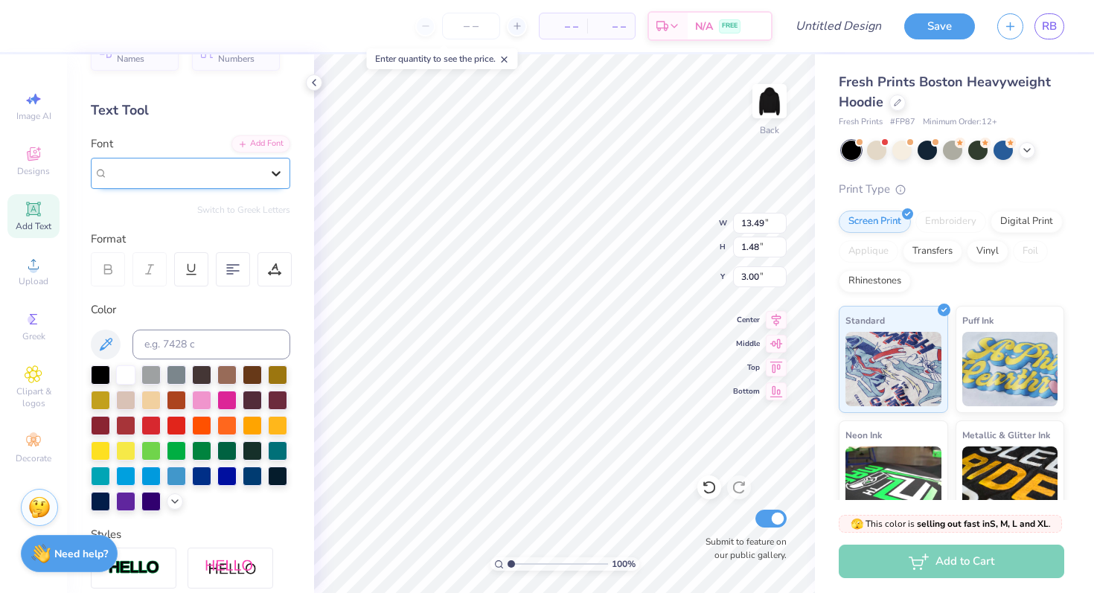
click at [273, 177] on icon at bounding box center [276, 173] width 15 height 15
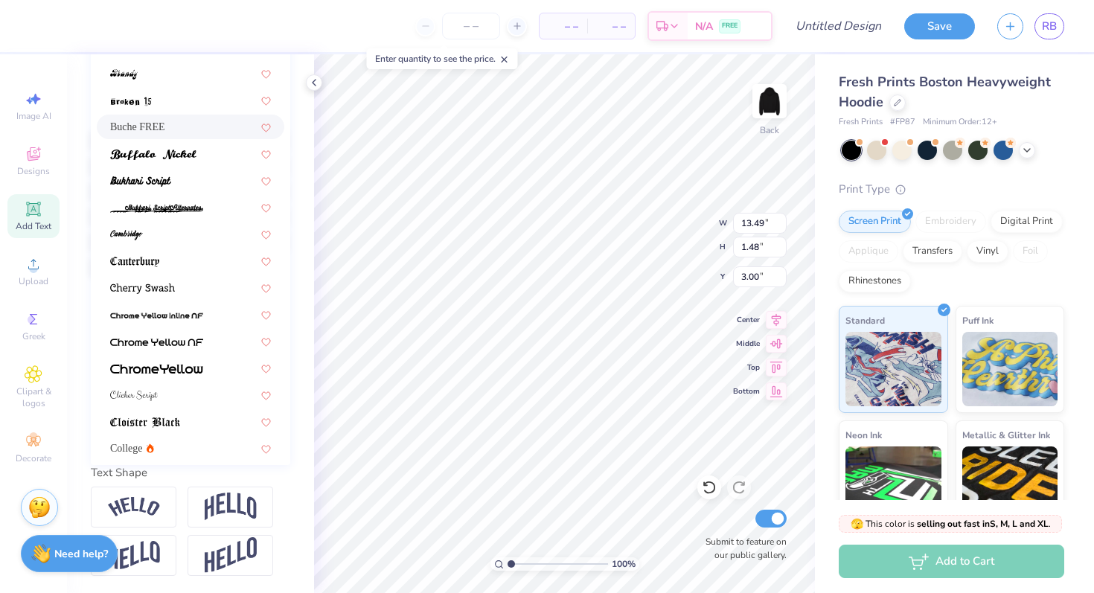
scroll to position [6, 0]
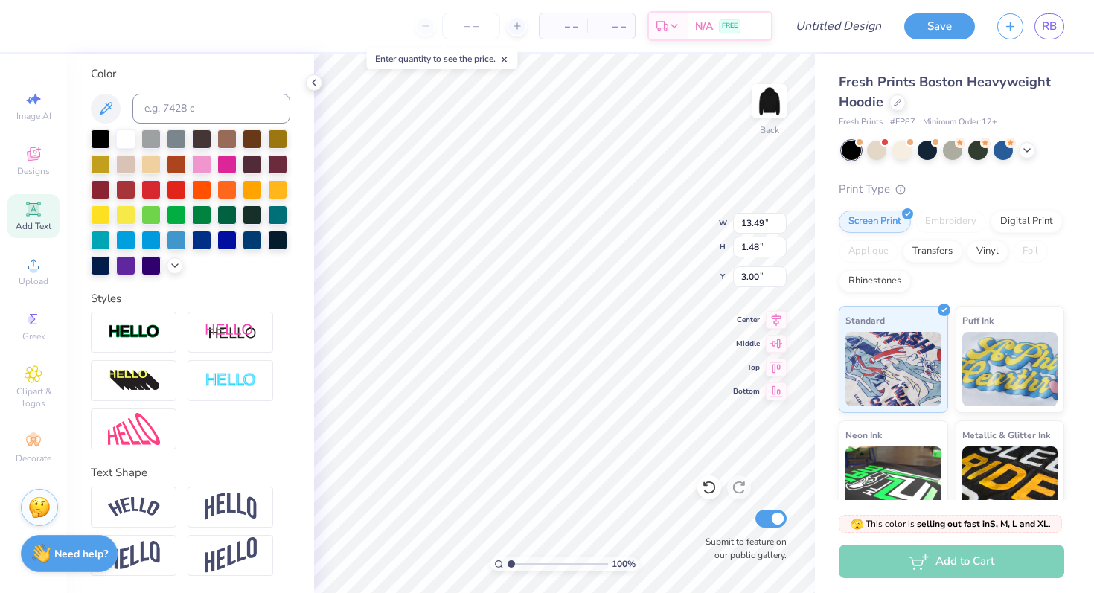
click at [1027, 34] on div "RB" at bounding box center [1030, 26] width 67 height 26
click at [1051, 24] on span "RB" at bounding box center [1049, 26] width 15 height 17
